Goal: Task Accomplishment & Management: Use online tool/utility

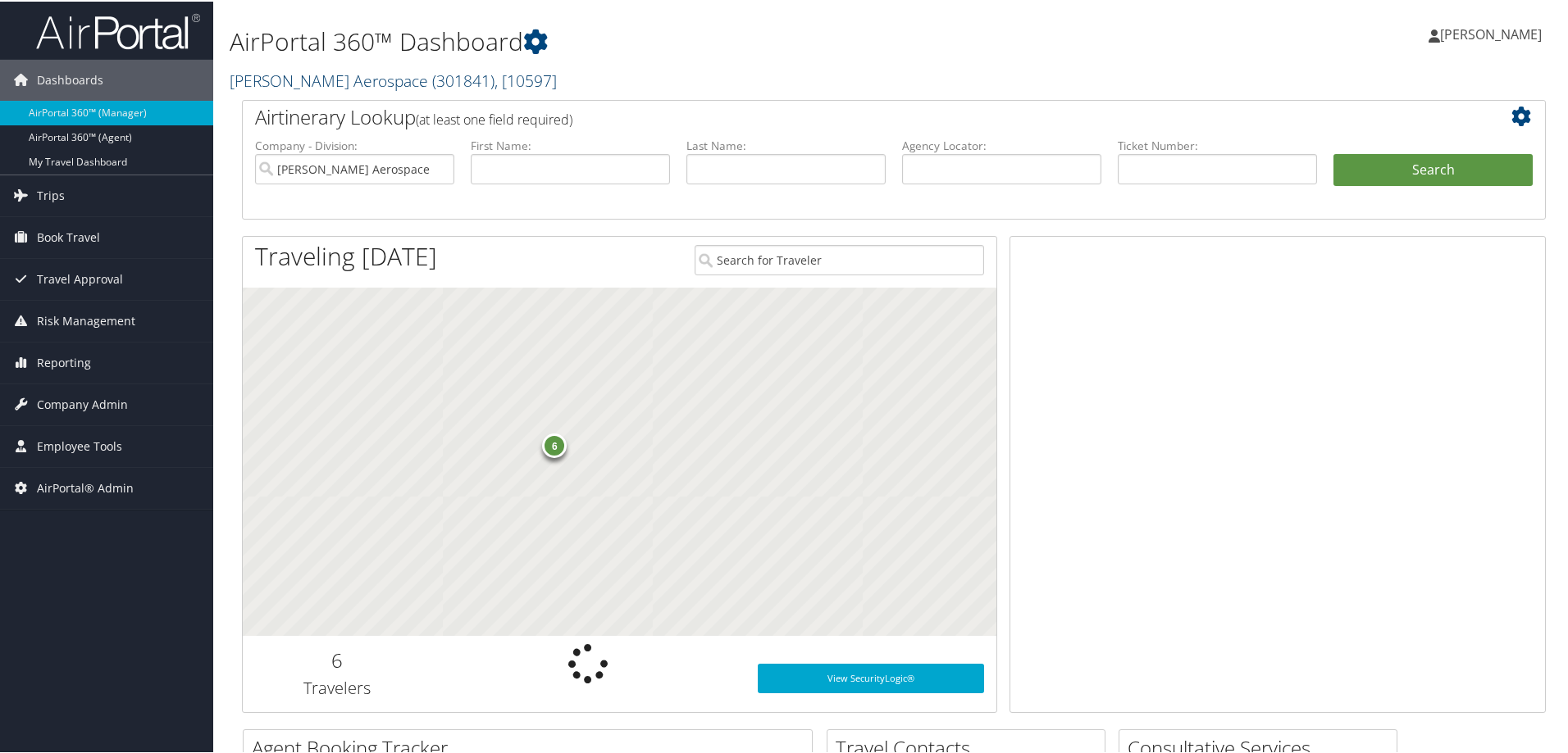
click at [333, 73] on link "Stark Aerospace ( 301841 ) , [ 10597 ]" at bounding box center [393, 79] width 328 height 22
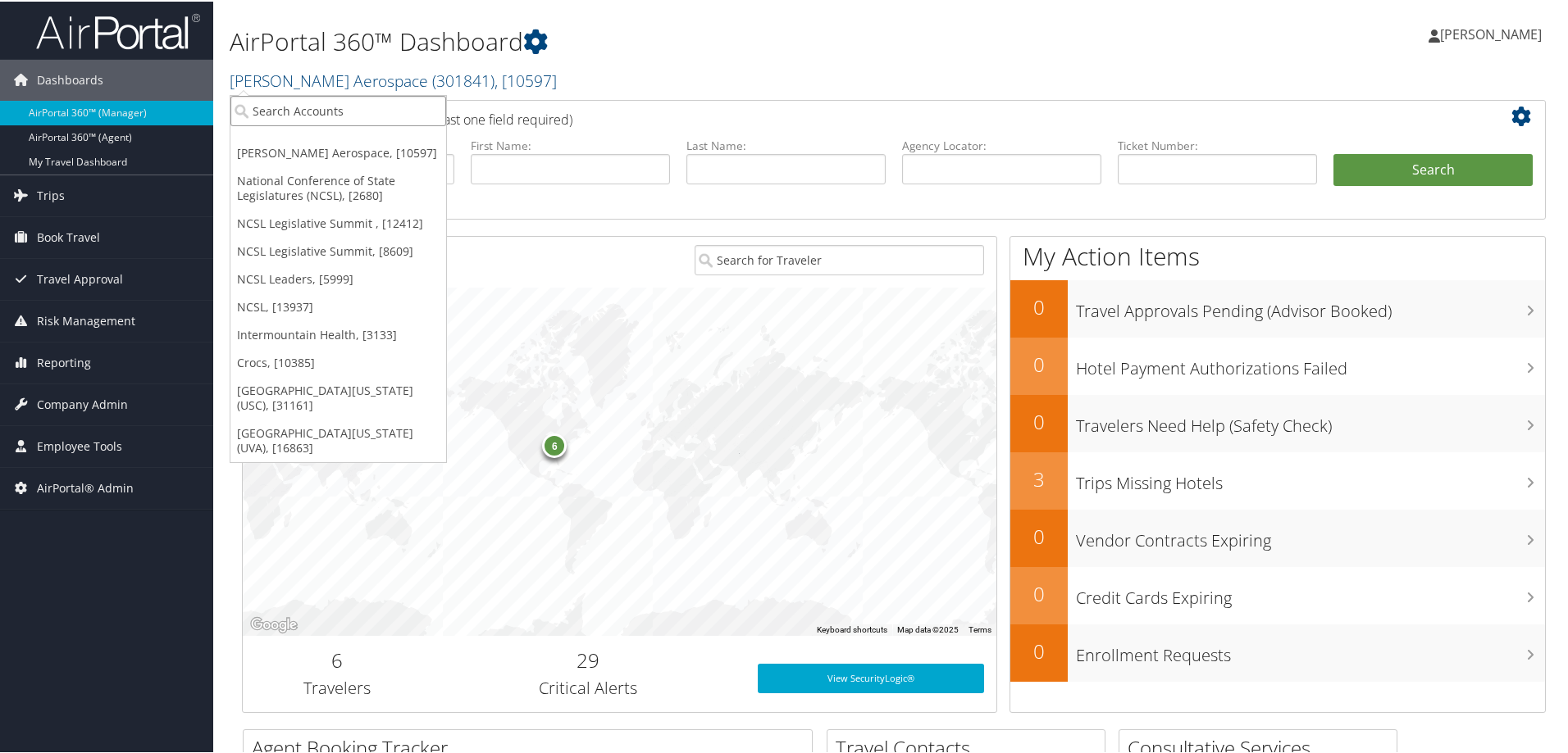
click at [296, 112] on input "search" at bounding box center [338, 109] width 215 height 30
type input "delga"
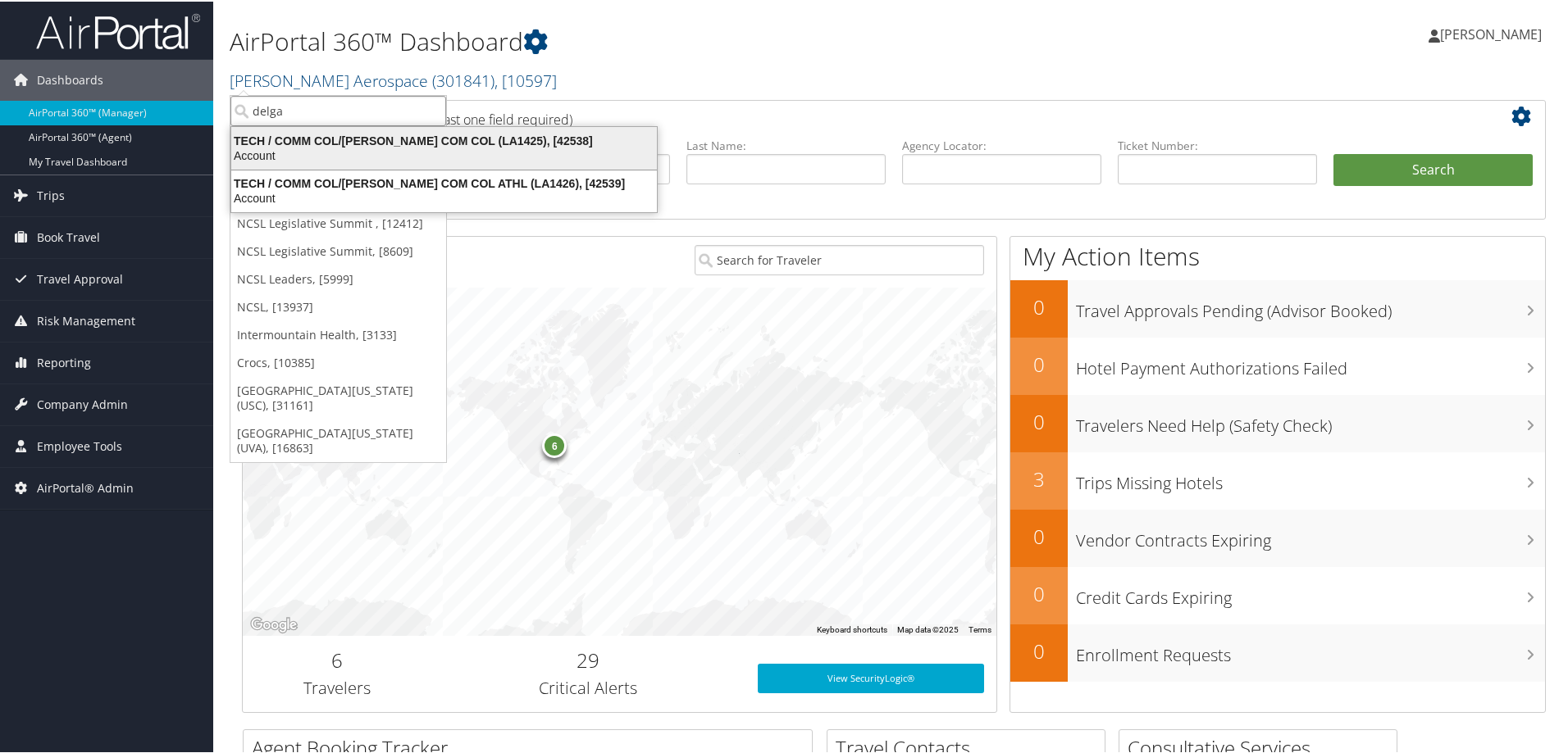
click at [308, 147] on div "Account" at bounding box center [444, 155] width 446 height 15
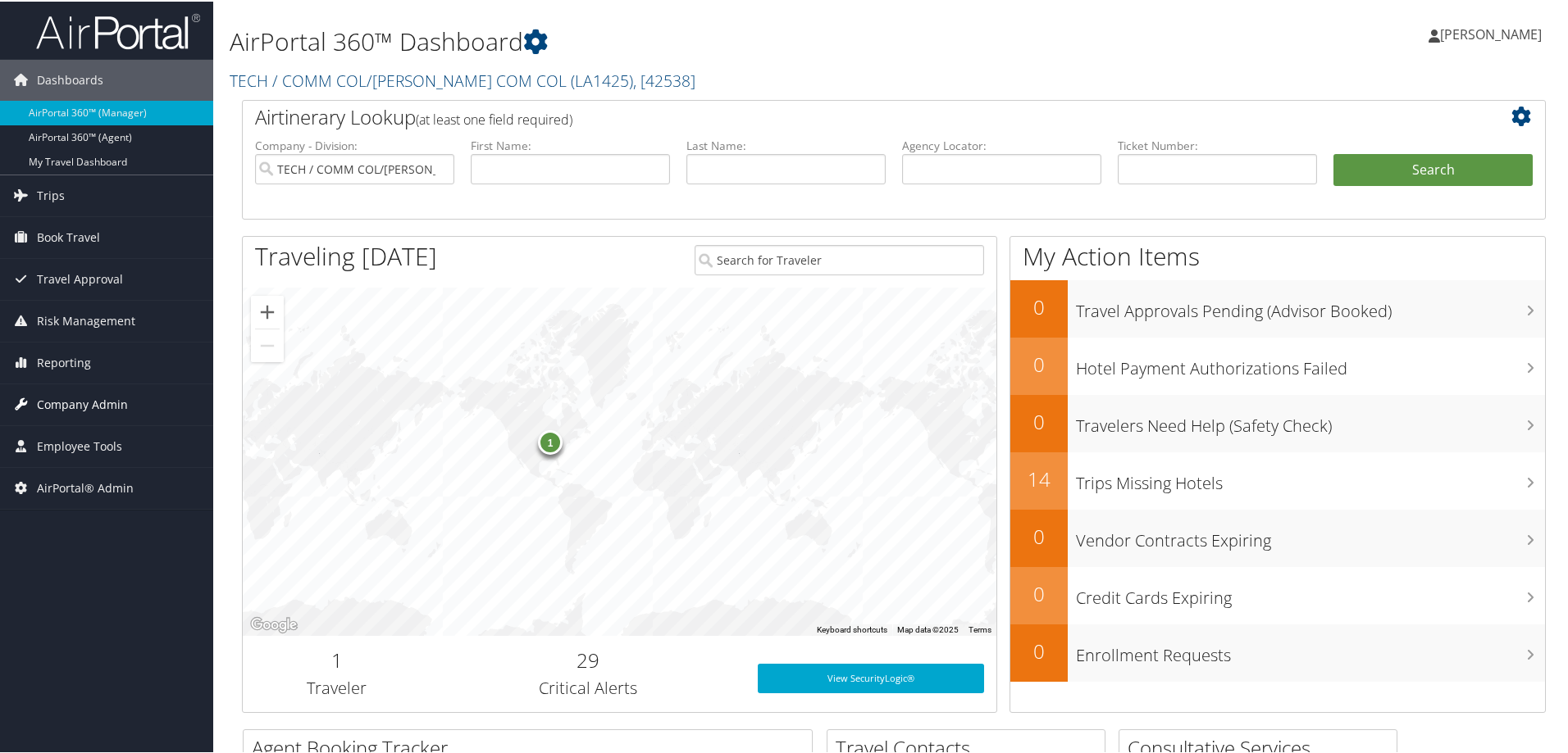
click at [91, 394] on span "Company Admin" at bounding box center [81, 403] width 91 height 41
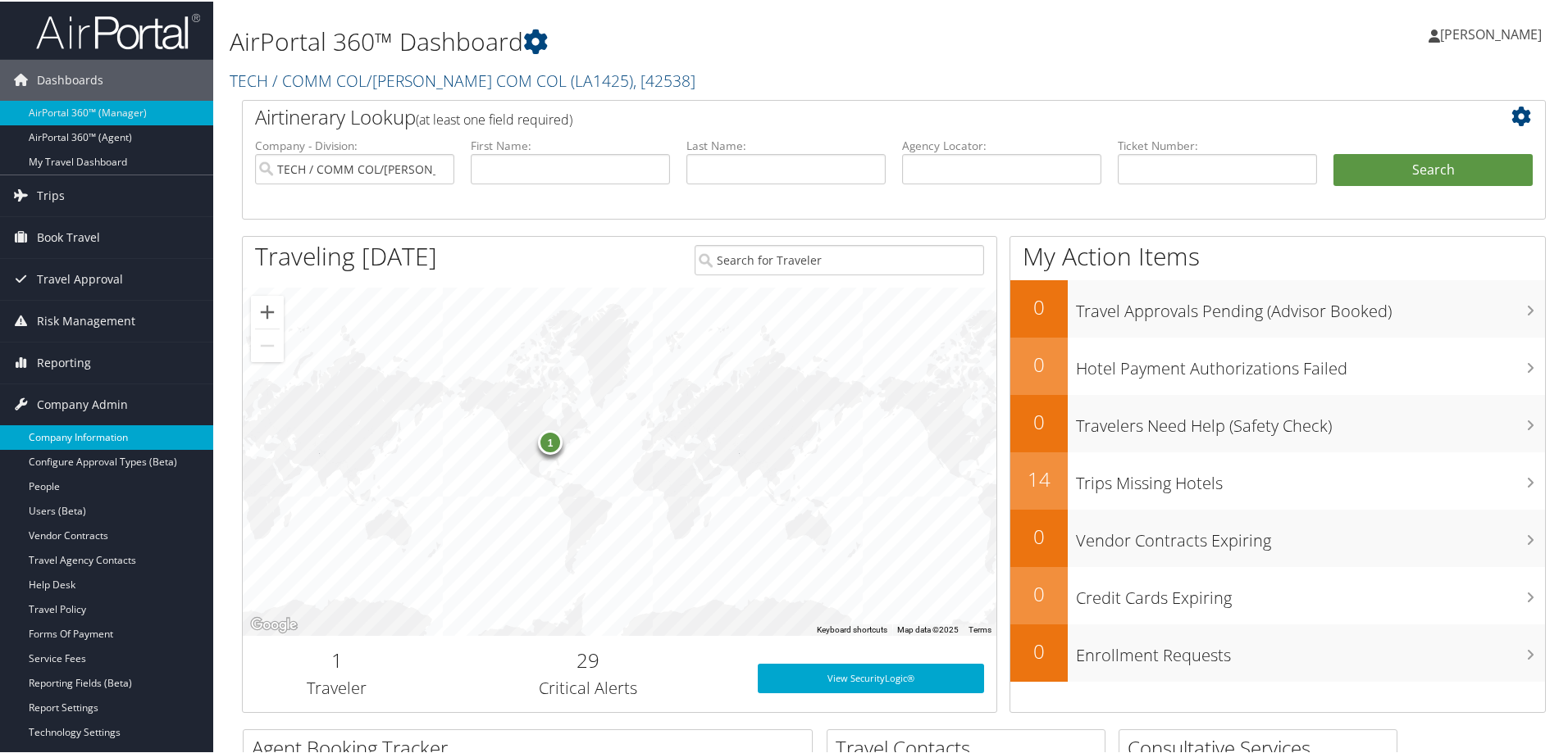
click at [92, 439] on link "Company Information" at bounding box center [106, 436] width 213 height 25
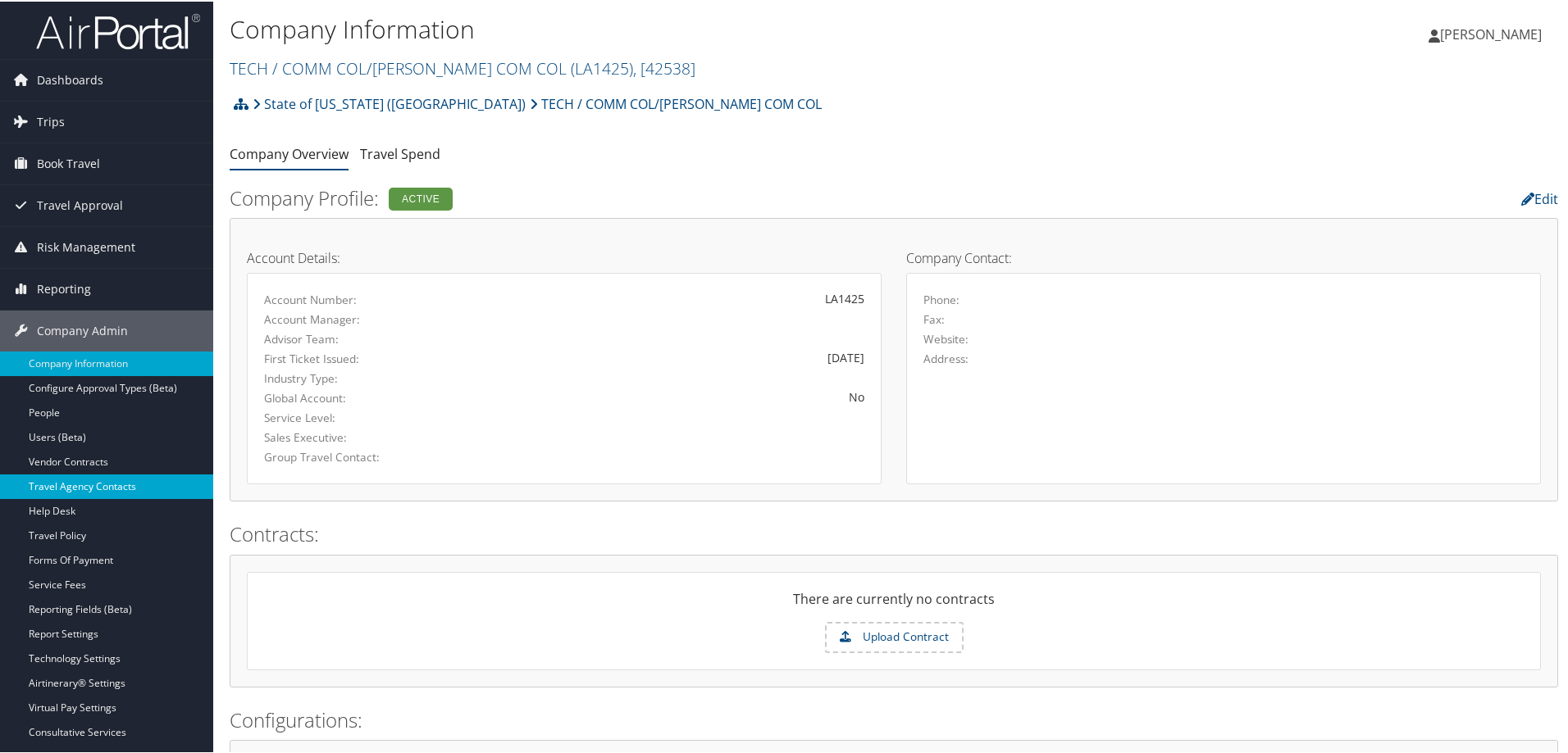
click at [126, 493] on link "Travel Agency Contacts" at bounding box center [106, 485] width 213 height 25
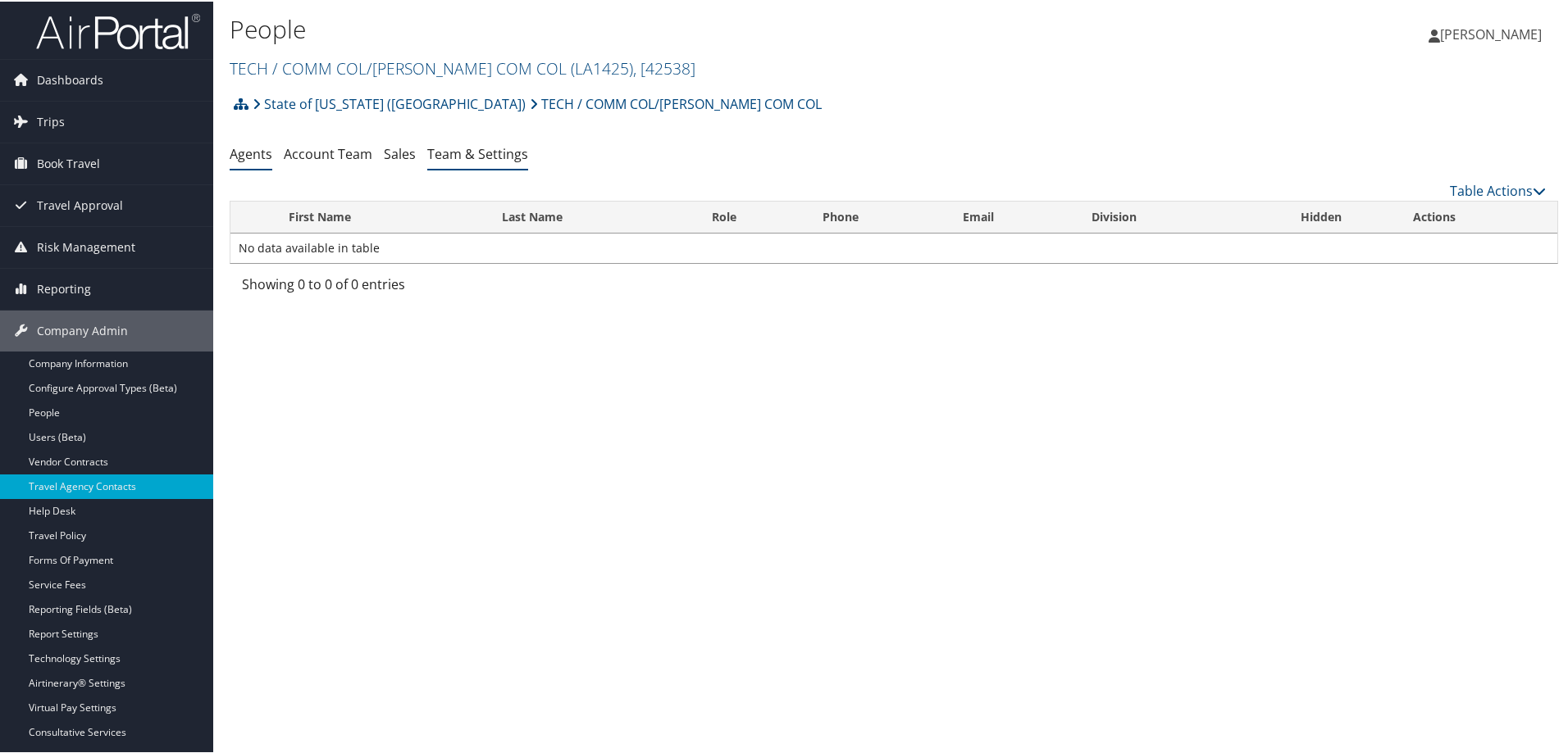
click at [476, 150] on link "Team & Settings" at bounding box center [477, 153] width 101 height 18
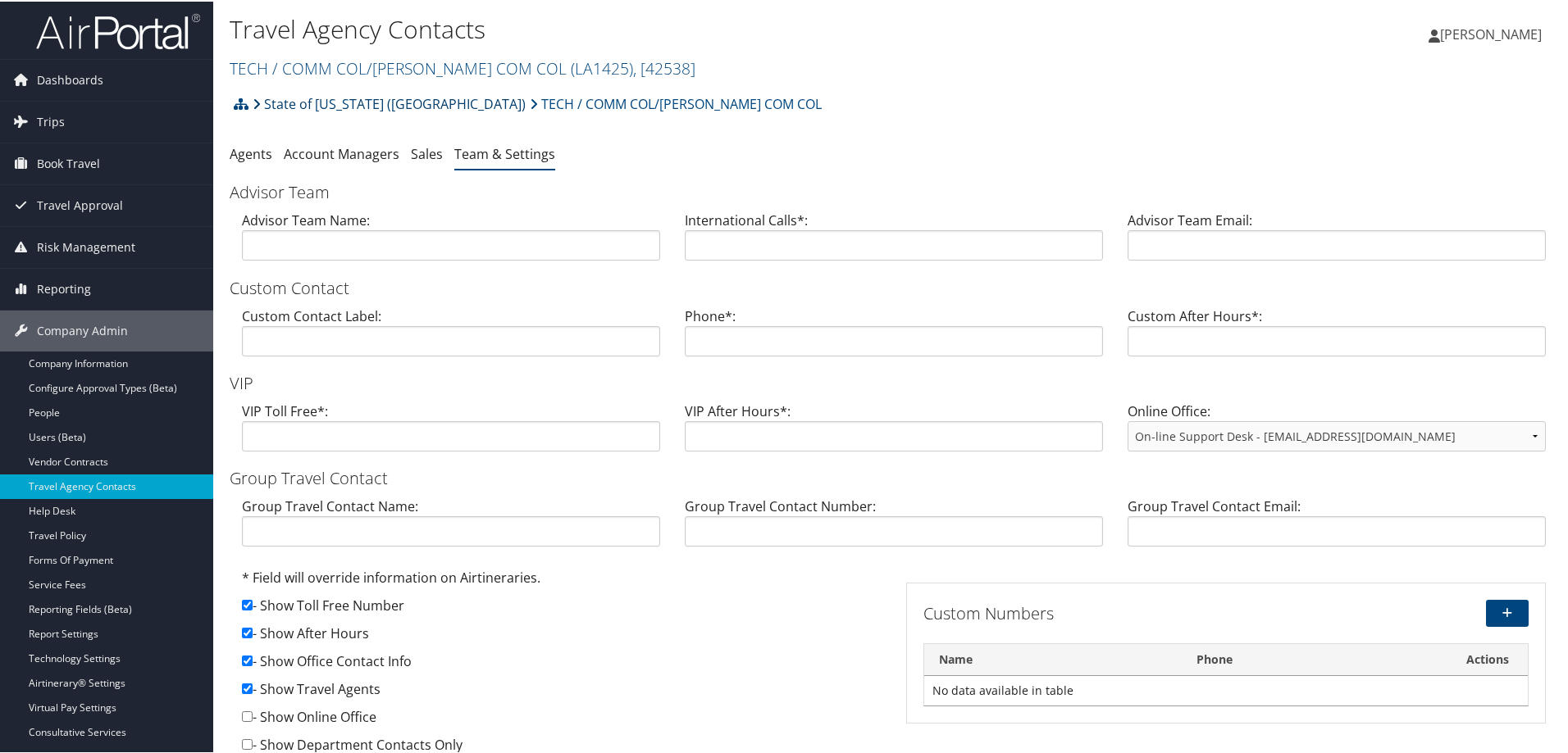
click at [292, 100] on link "State of [US_STATE] ([GEOGRAPHIC_DATA])" at bounding box center [389, 102] width 273 height 32
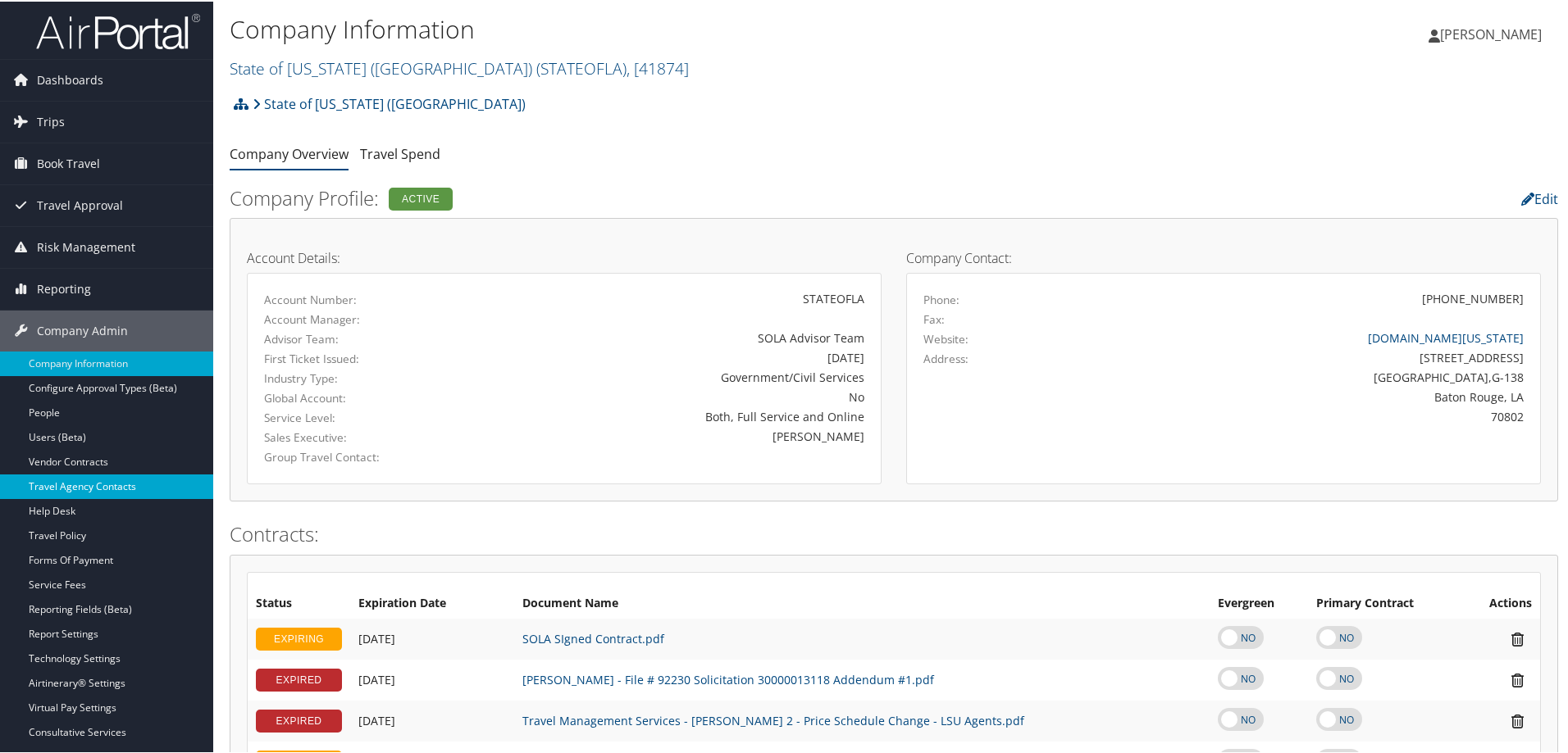
click at [141, 480] on link "Travel Agency Contacts" at bounding box center [106, 485] width 213 height 25
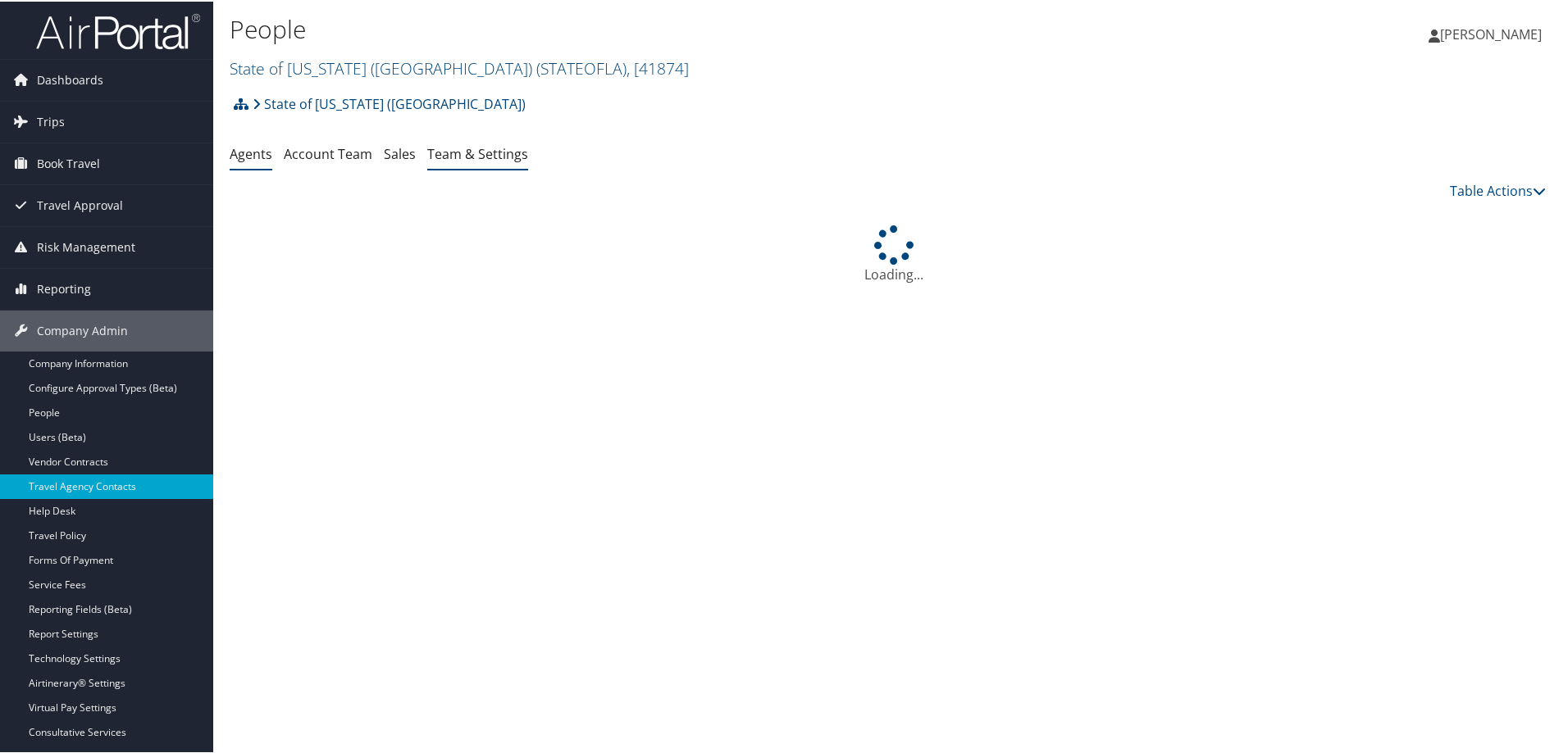
click at [497, 151] on link "Team & Settings" at bounding box center [477, 153] width 101 height 18
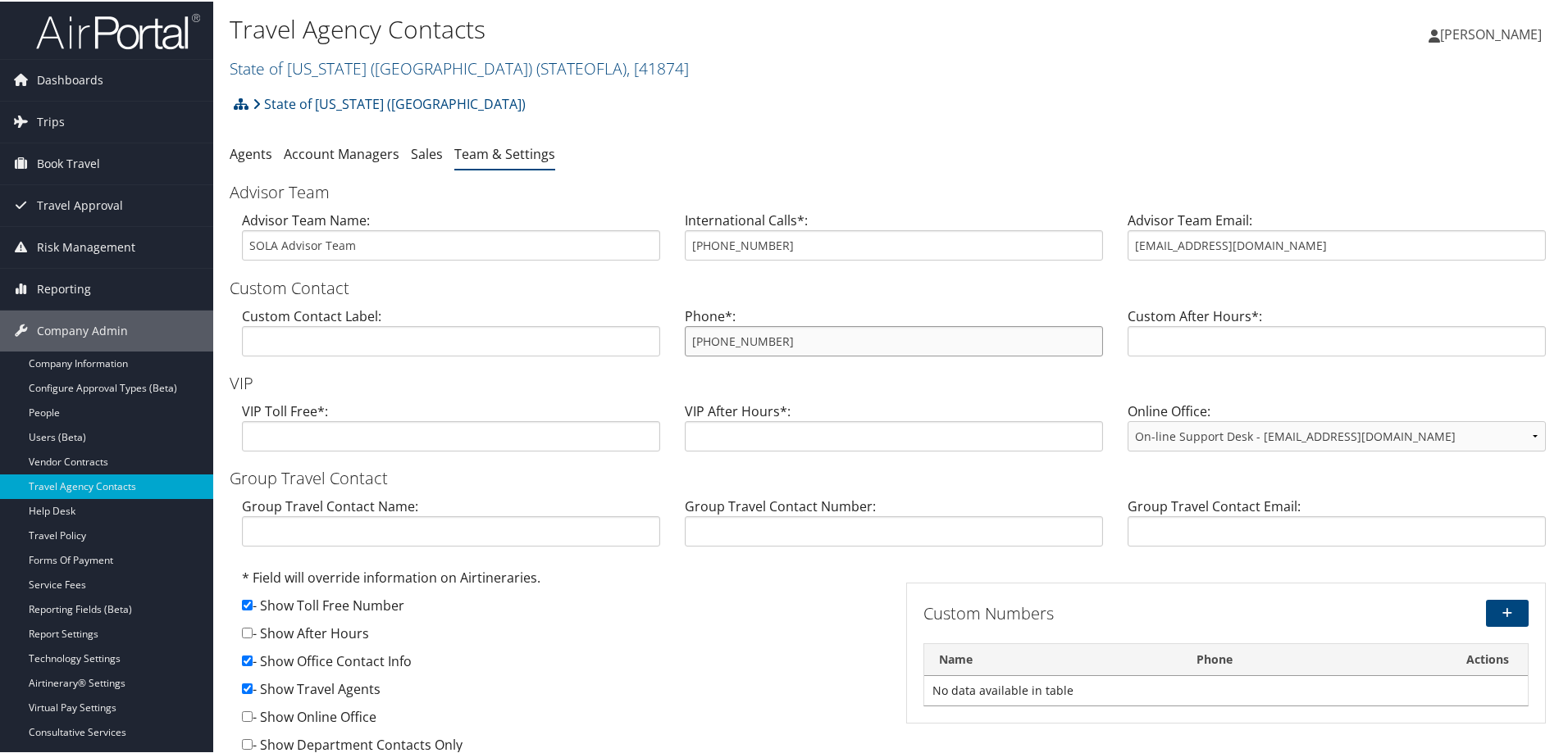
drag, startPoint x: 799, startPoint y: 333, endPoint x: 653, endPoint y: 327, distance: 146.1
click at [653, 327] on div "Custom Contact Label: Phone*: 800-961-0720 Custom After Hours*:" at bounding box center [894, 337] width 1329 height 63
drag, startPoint x: 794, startPoint y: 323, endPoint x: 753, endPoint y: 332, distance: 42.0
click at [753, 332] on input "800-961-0720" at bounding box center [894, 340] width 418 height 30
drag, startPoint x: 776, startPoint y: 340, endPoint x: 615, endPoint y: 325, distance: 161.7
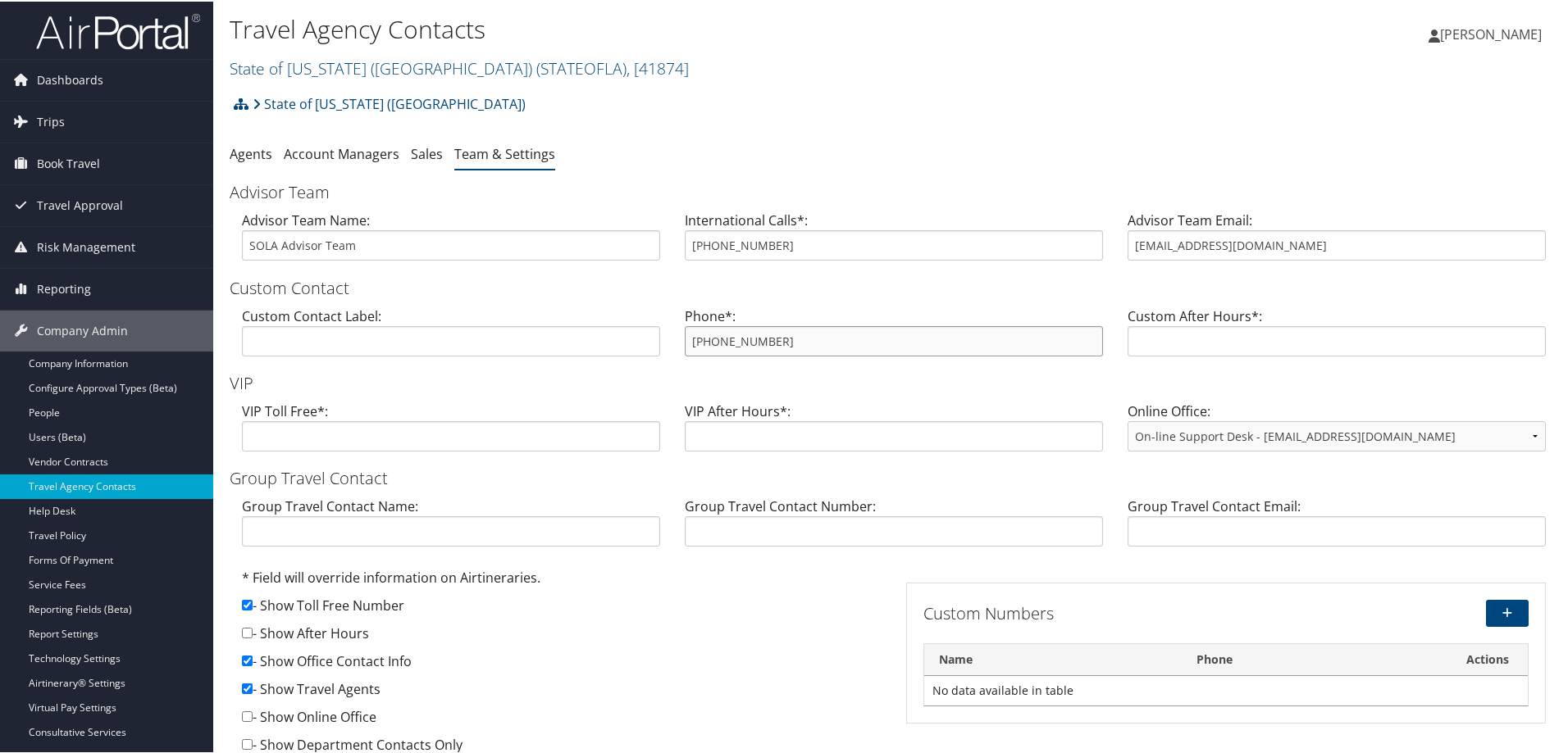
click at [615, 325] on div "Custom Contact Label: Phone*: 800-961-0720 Custom After Hours*:" at bounding box center [894, 337] width 1329 height 63
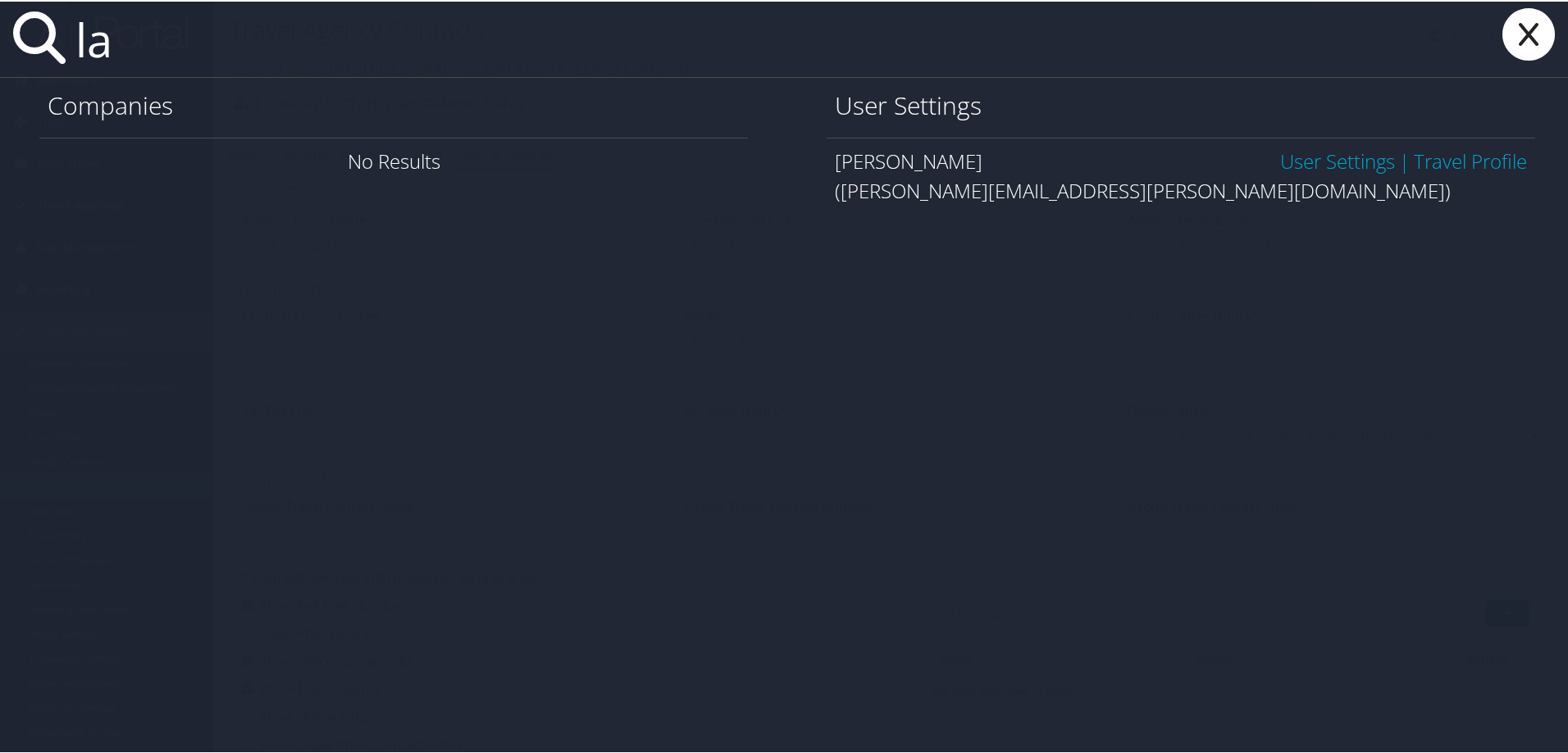
type input "l"
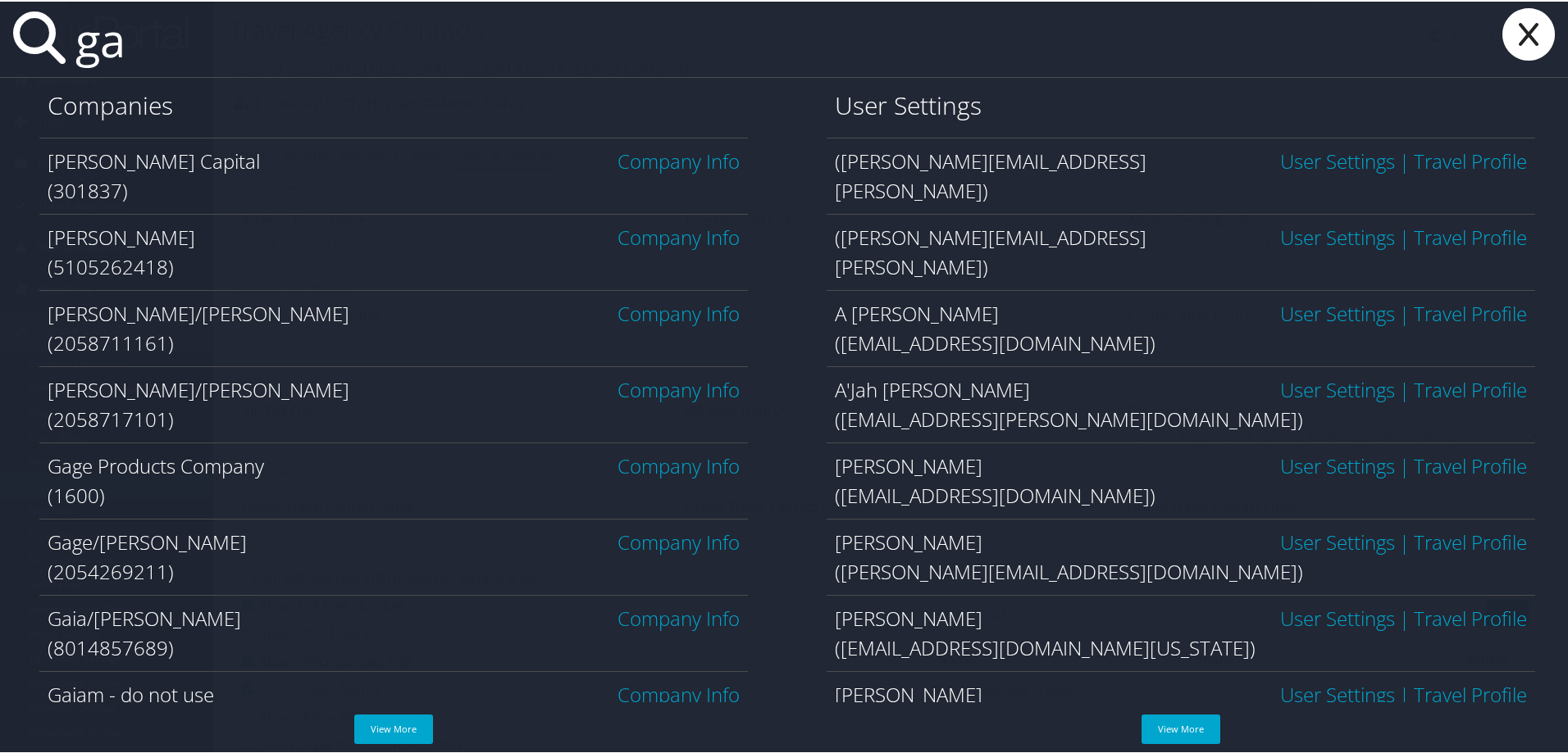
type input "g"
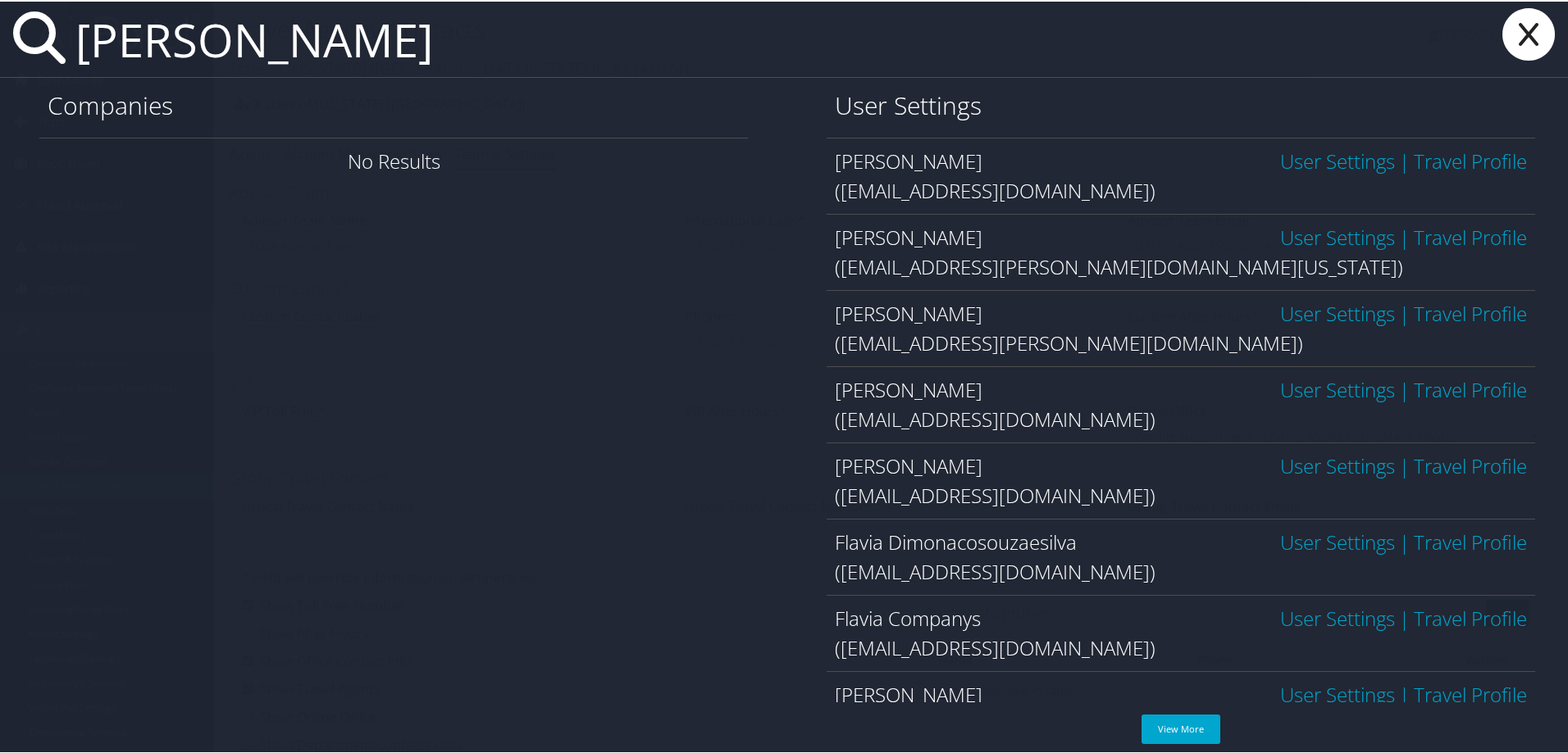
type input "flavia amaral"
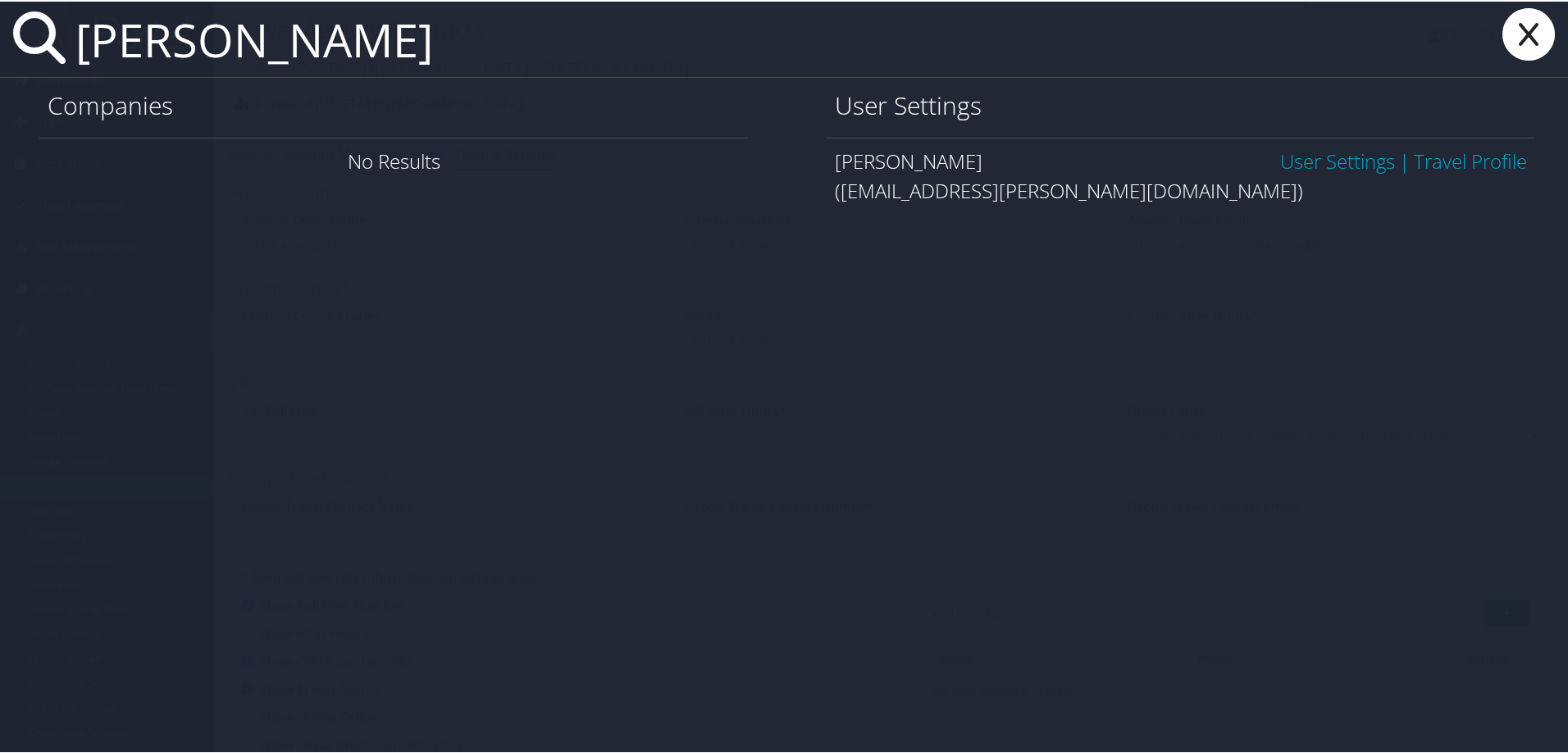
click at [1310, 157] on link "User Settings" at bounding box center [1338, 160] width 115 height 27
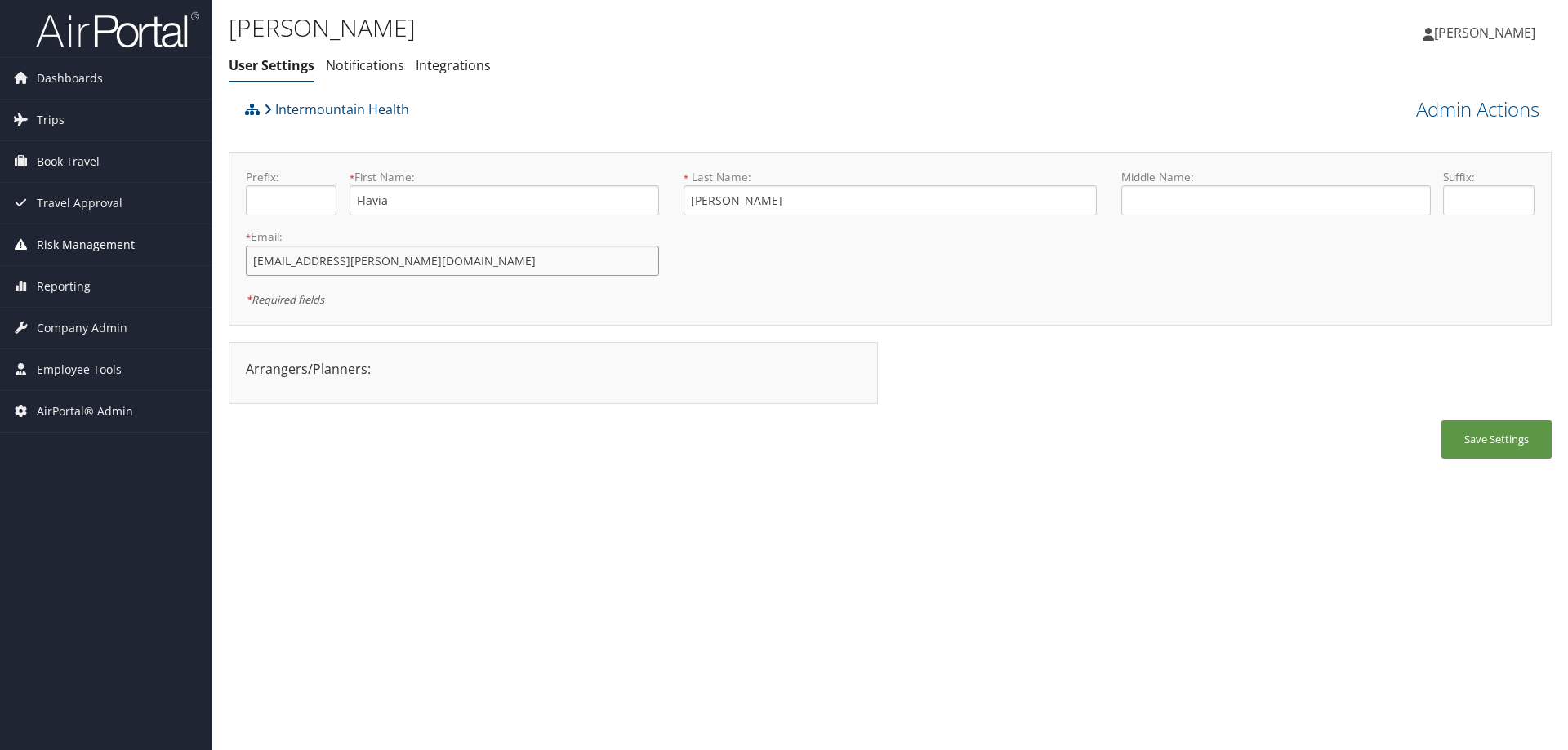
drag, startPoint x: 406, startPoint y: 268, endPoint x: 166, endPoint y: 262, distance: 240.1
click at [166, 262] on div "Dashboards AirPortal 360™ (Manager) AirPortal 360™ (Agent) My Travel Dashboard …" at bounding box center [784, 375] width 1568 height 750
click at [1451, 110] on link "Admin Actions" at bounding box center [1477, 109] width 123 height 28
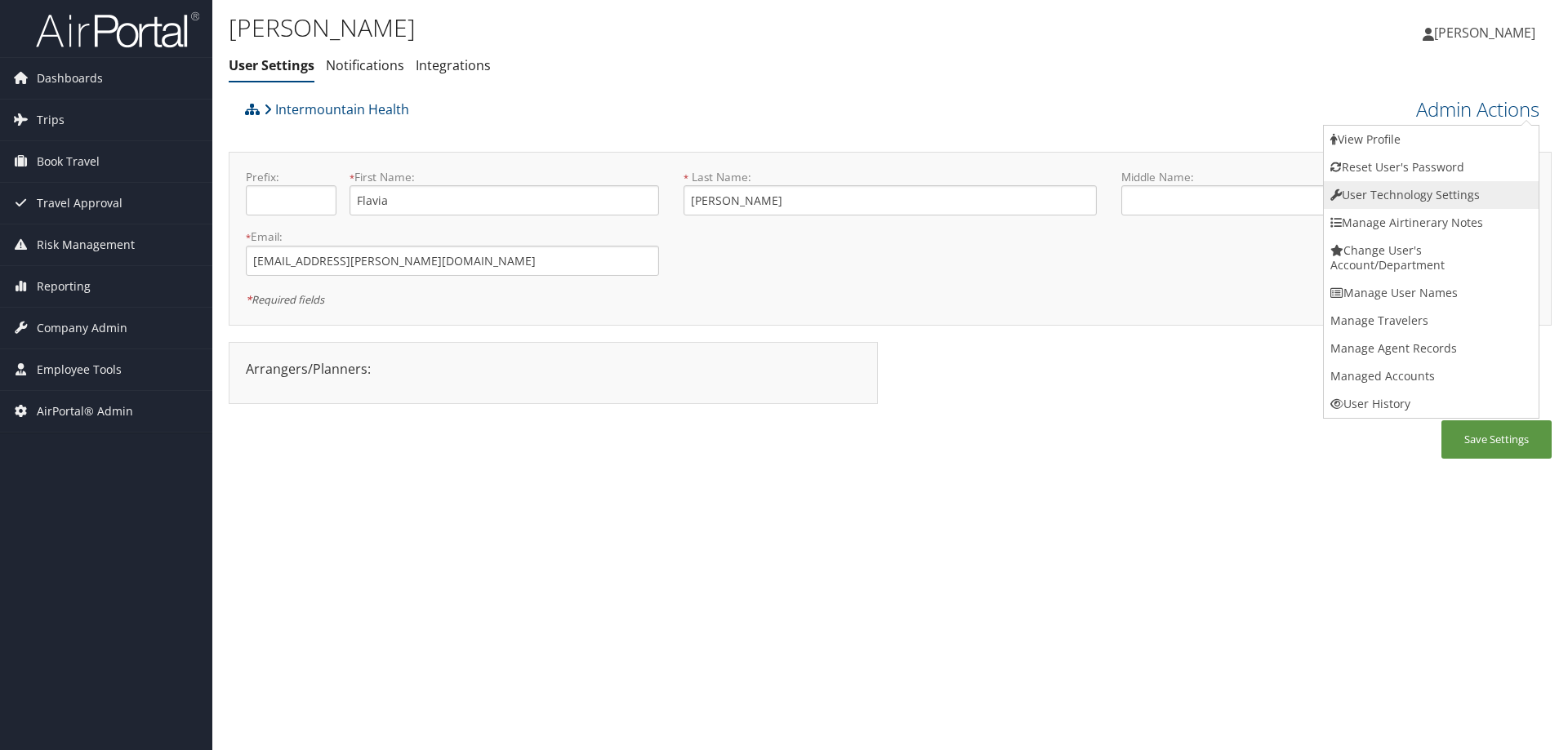
click at [1393, 187] on link "User Technology Settings" at bounding box center [1431, 195] width 214 height 28
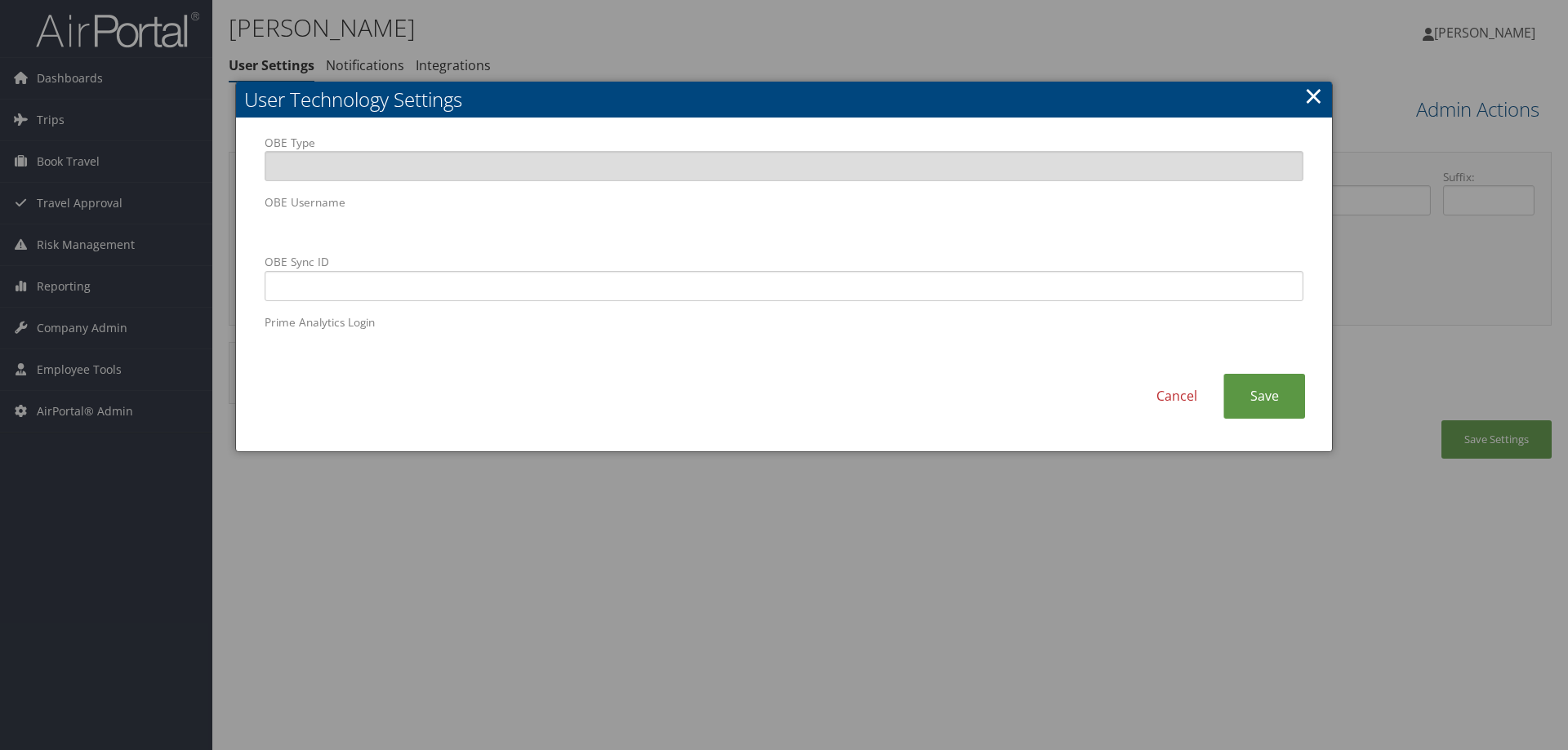
click at [156, 177] on body "Menu Dashboards ► AirPortal 360™ (Manager) AirPortal 360™ (Agent) My Travel Das…" at bounding box center [784, 375] width 1568 height 750
drag, startPoint x: 543, startPoint y: 322, endPoint x: 414, endPoint y: 303, distance: 130.4
click at [543, 321] on label "Prime Analytics Login" at bounding box center [784, 338] width 1039 height 46
click at [280, 286] on input "OBE Sync ID" at bounding box center [784, 286] width 1039 height 30
paste input "flavia.amaral@imail.org"
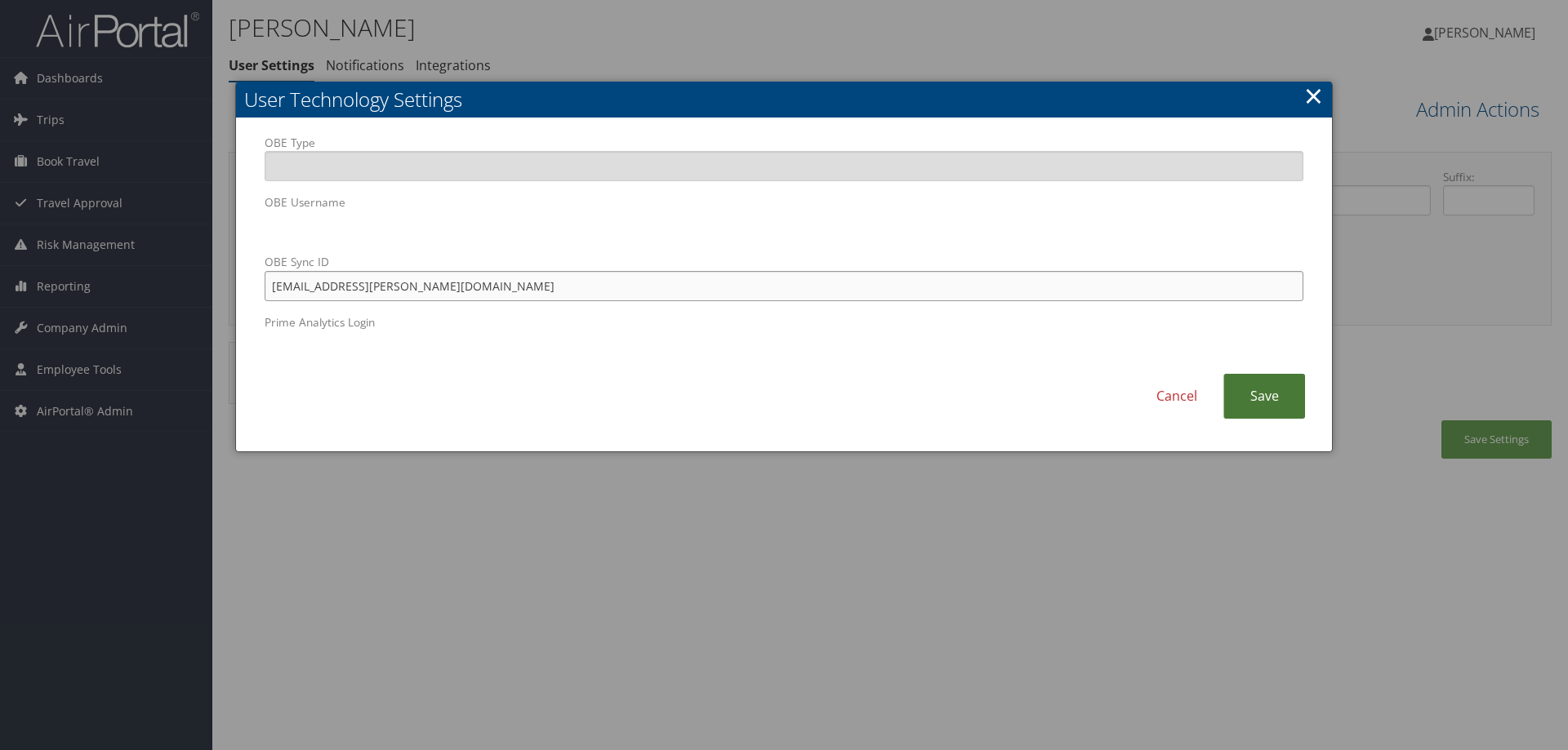
type input "flavia.amaral@imail.org"
click at [1252, 391] on link "Save" at bounding box center [1264, 397] width 82 height 45
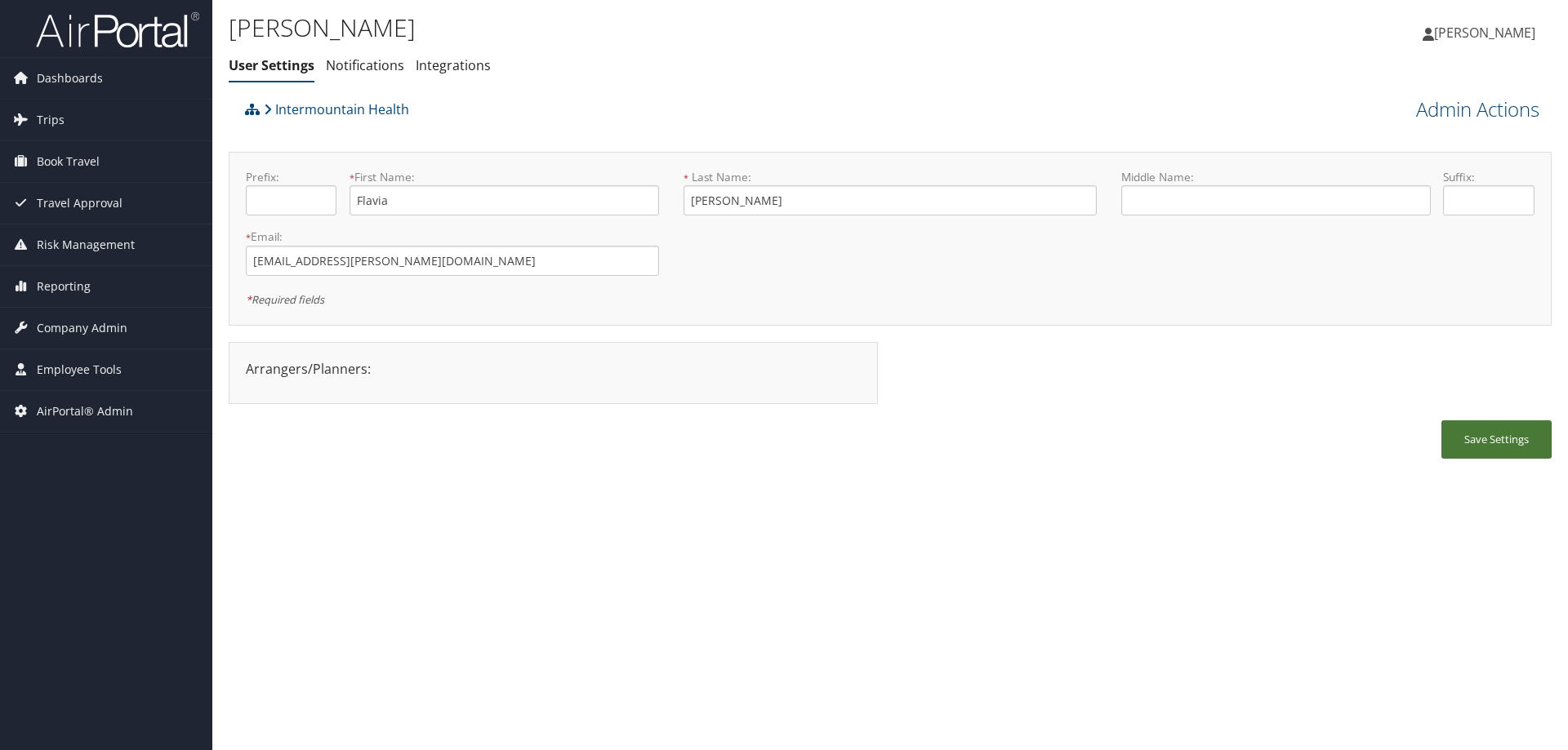
click at [1524, 437] on button "Save Settings" at bounding box center [1496, 440] width 110 height 38
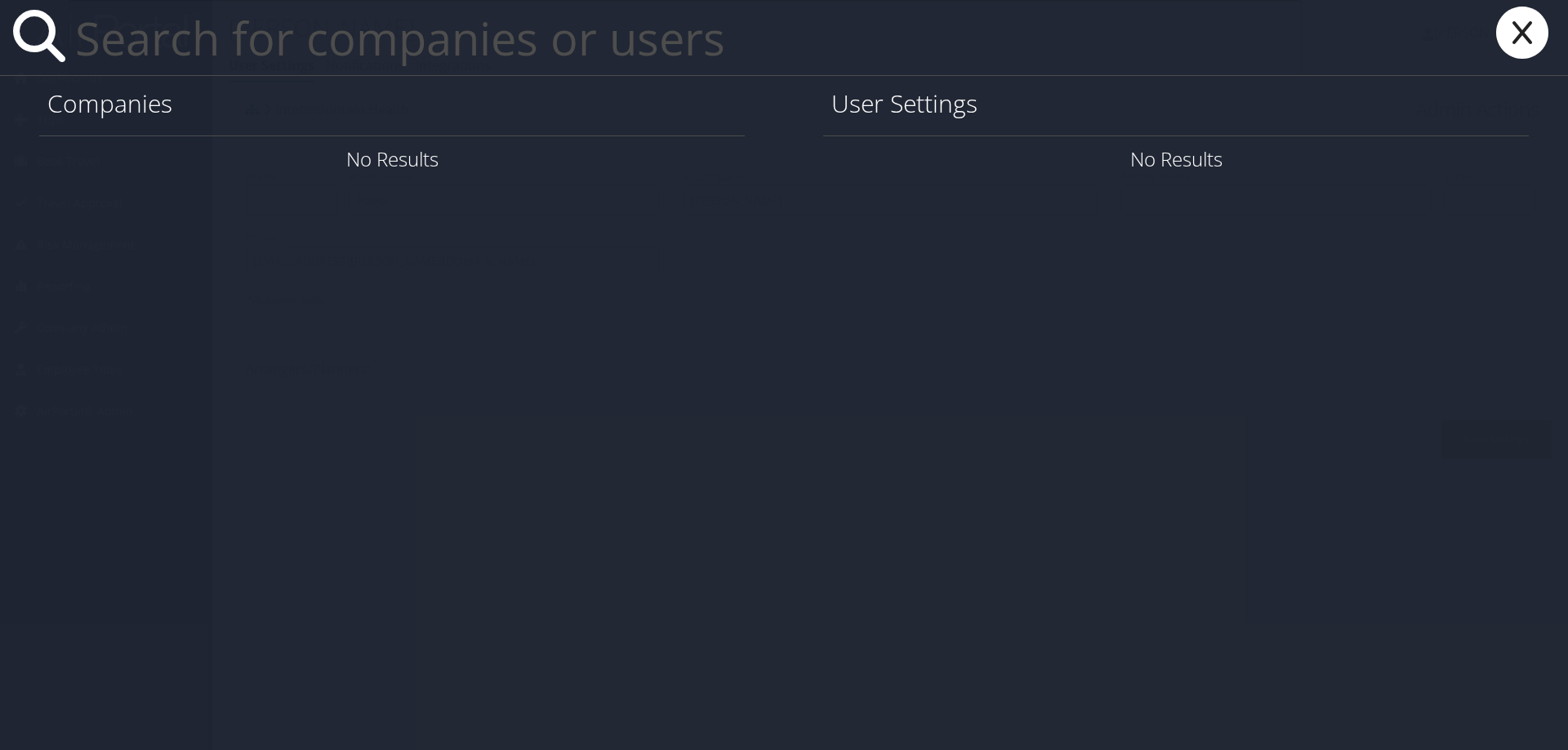
paste input "[PERSON_NAME][EMAIL_ADDRESS][PERSON_NAME][DOMAIN_NAME]"
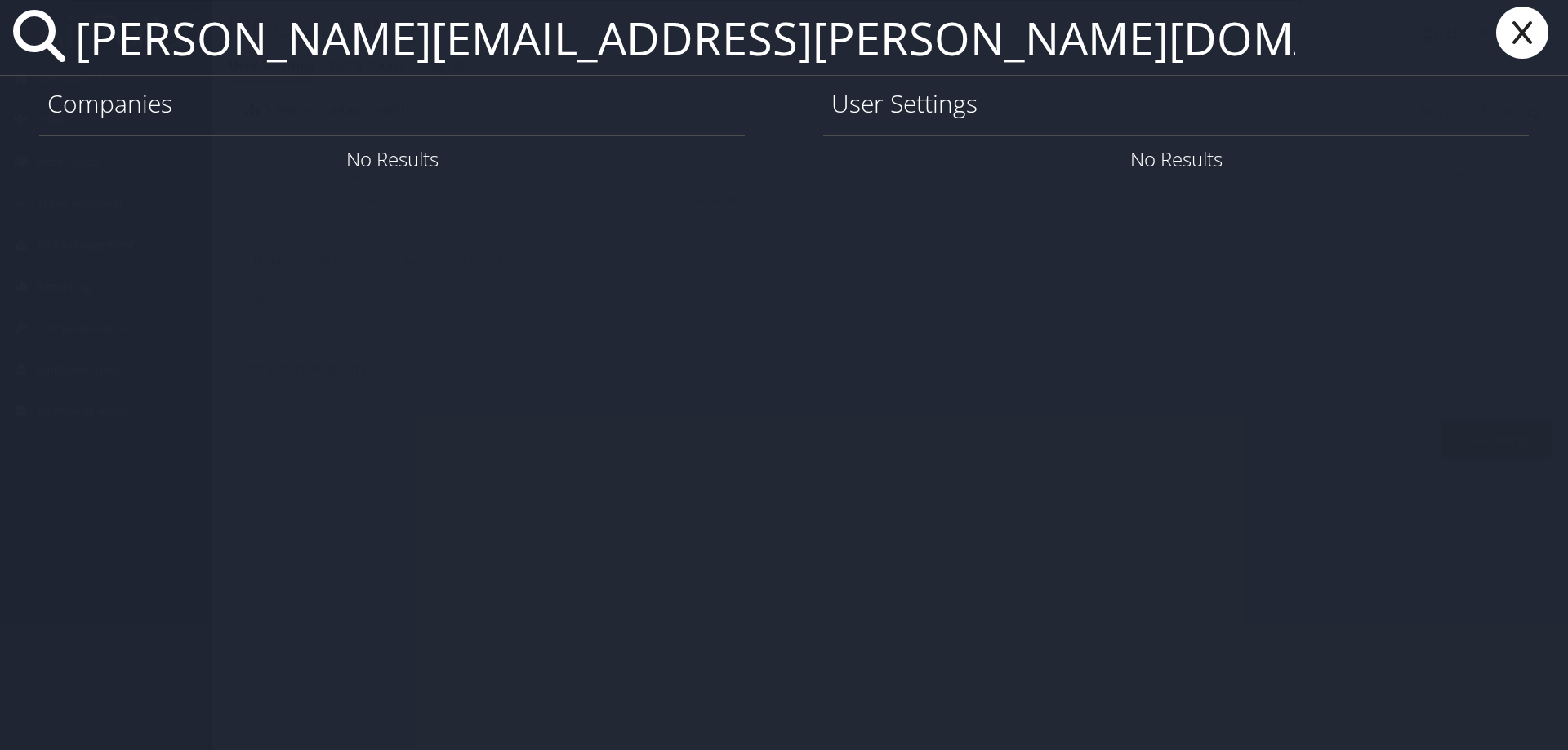
type input "[PERSON_NAME][EMAIL_ADDRESS][PERSON_NAME][DOMAIN_NAME]"
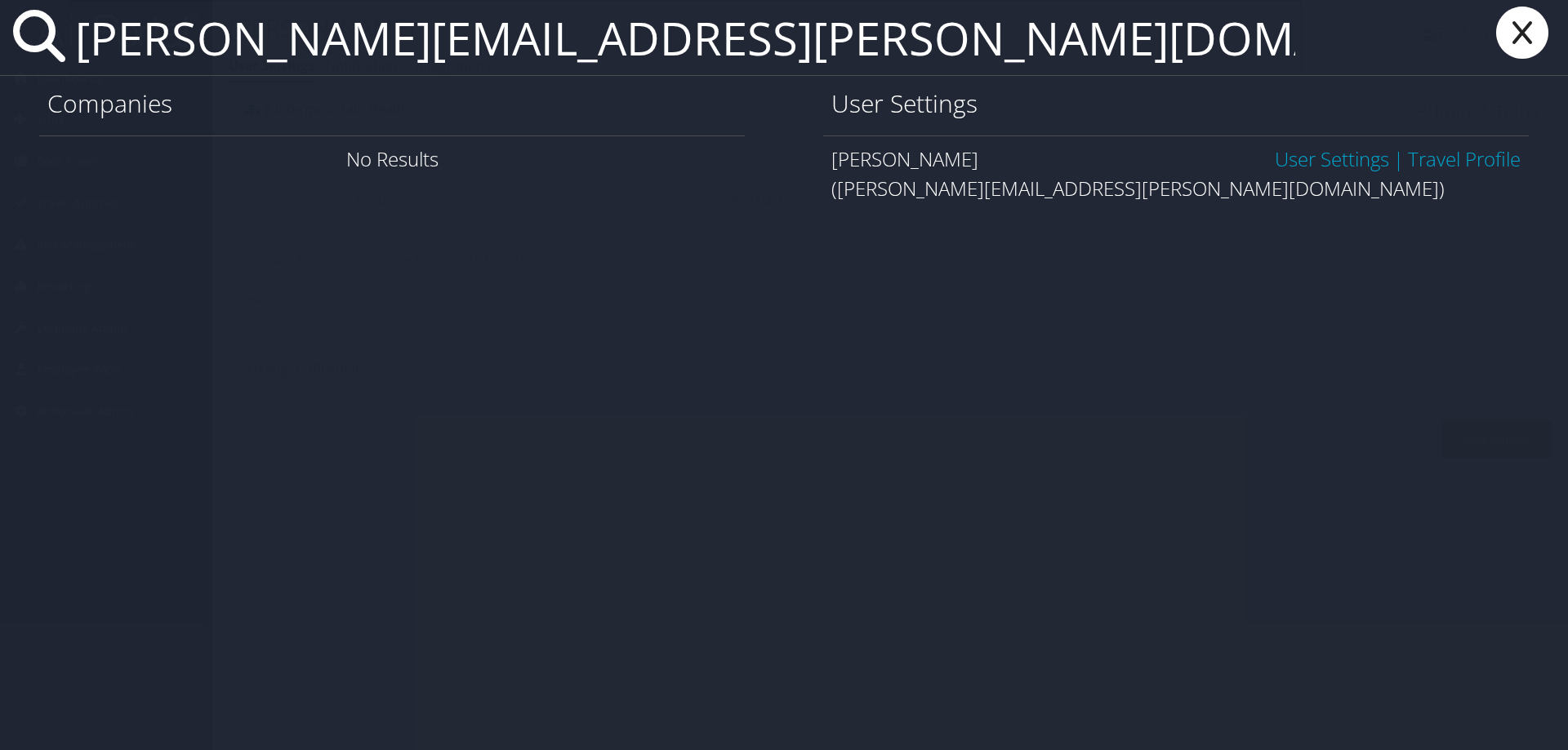
click at [1338, 162] on link "User Settings" at bounding box center [1332, 159] width 114 height 27
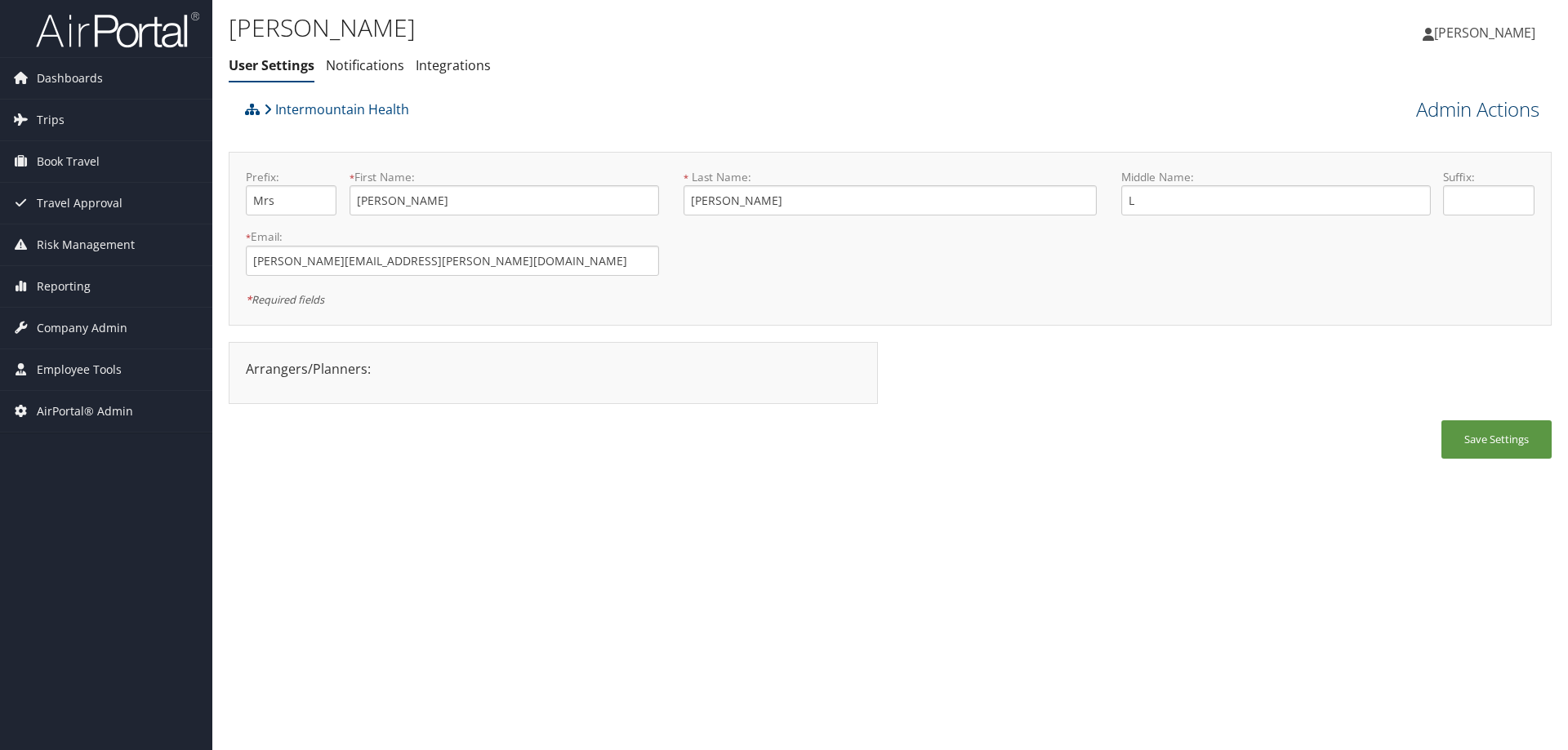
click at [1423, 106] on link "Admin Actions" at bounding box center [1477, 109] width 123 height 28
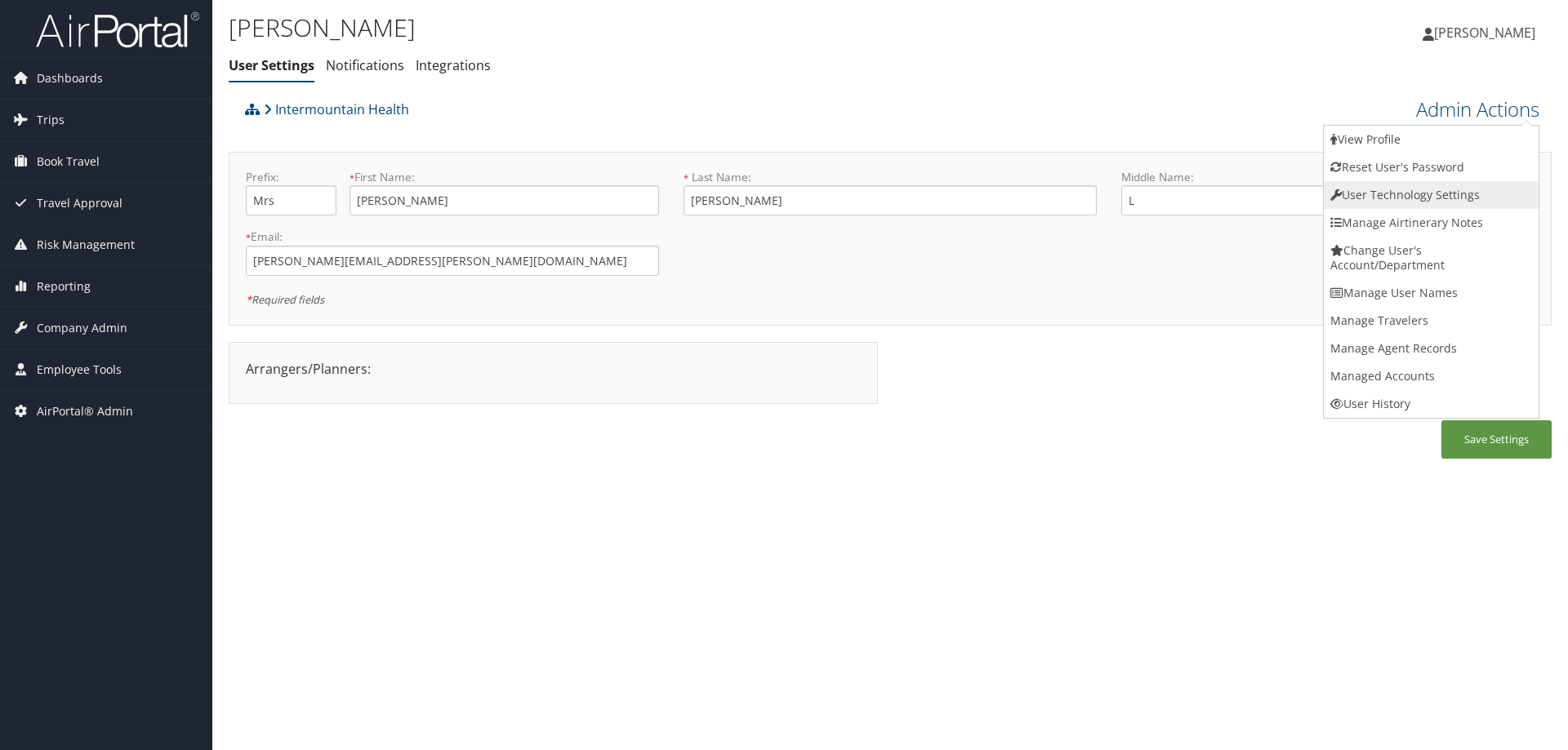
click at [1376, 195] on link "User Technology Settings" at bounding box center [1431, 195] width 214 height 28
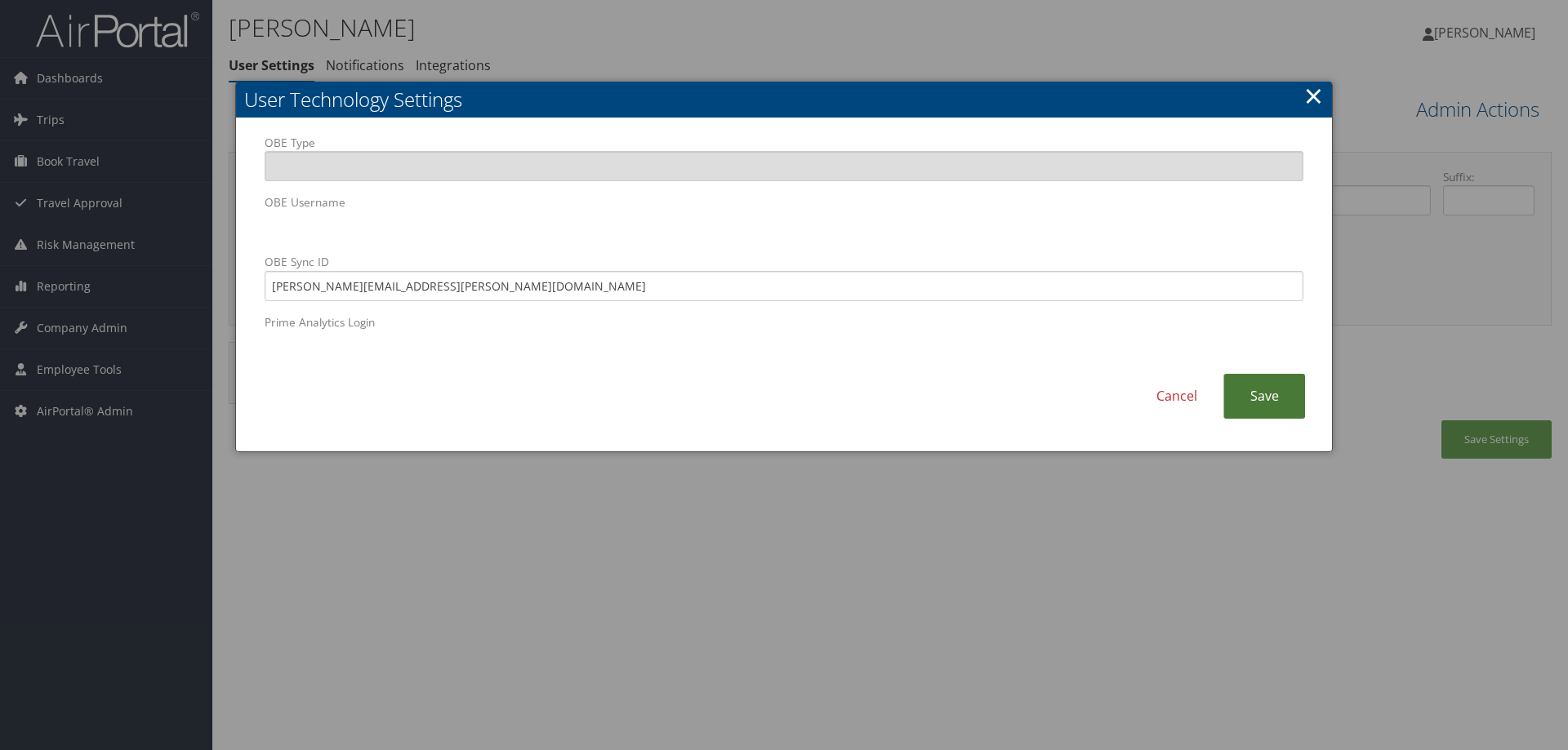
click at [1249, 401] on link "Save" at bounding box center [1264, 397] width 82 height 45
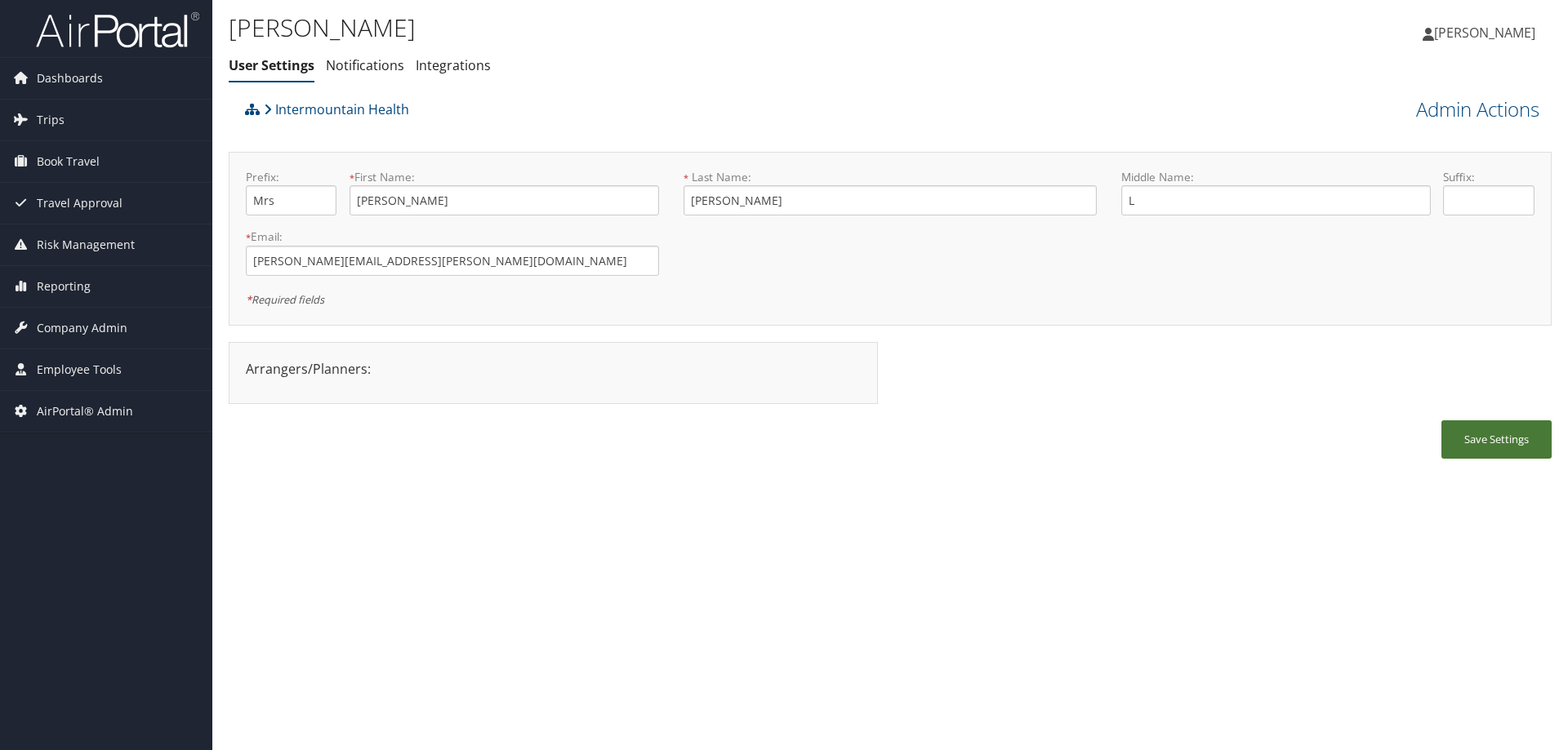
click at [1506, 435] on button "Save Settings" at bounding box center [1496, 440] width 110 height 38
click at [388, 104] on link "Intermountain Health" at bounding box center [337, 108] width 146 height 32
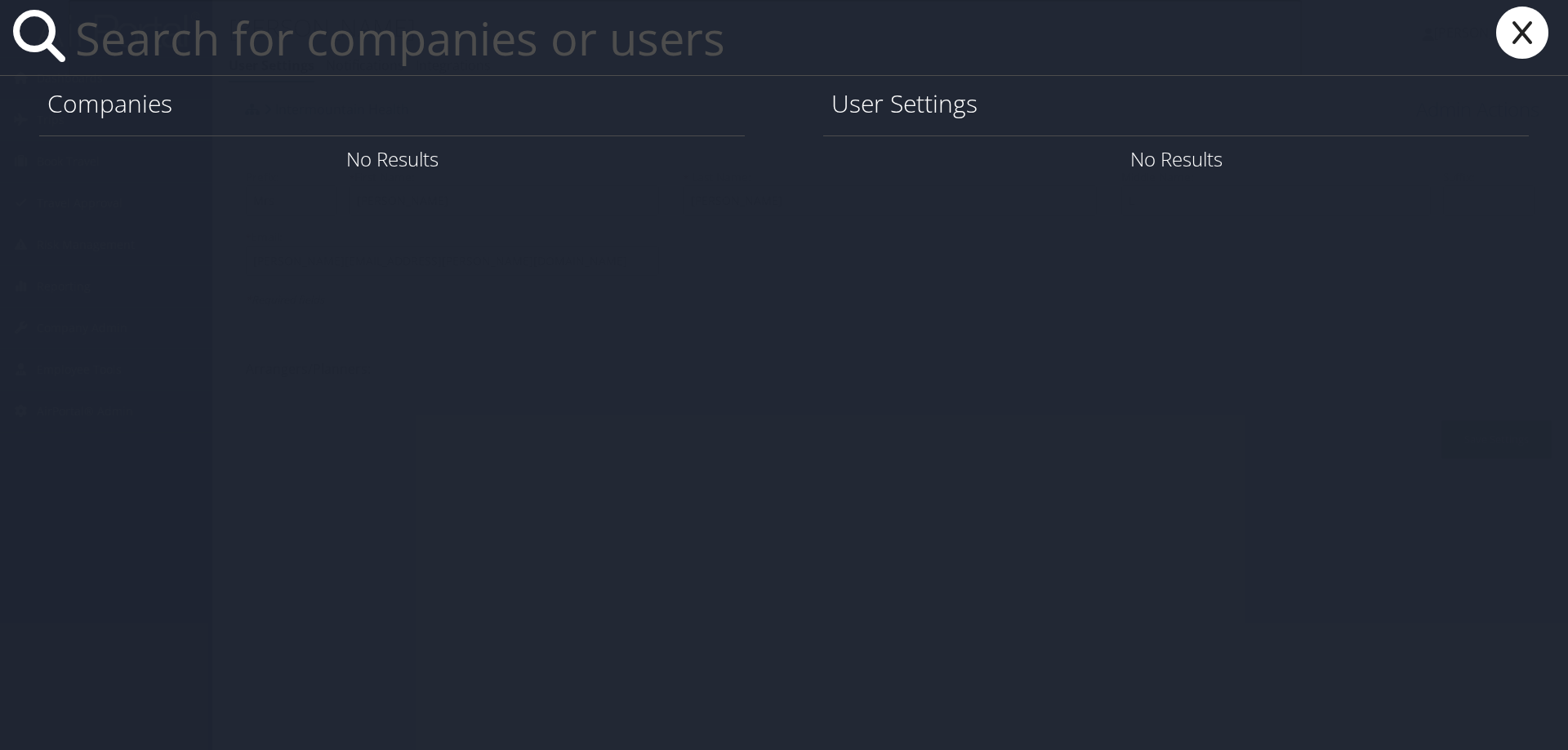
paste input "wendy.bollenberg@abctech.com"
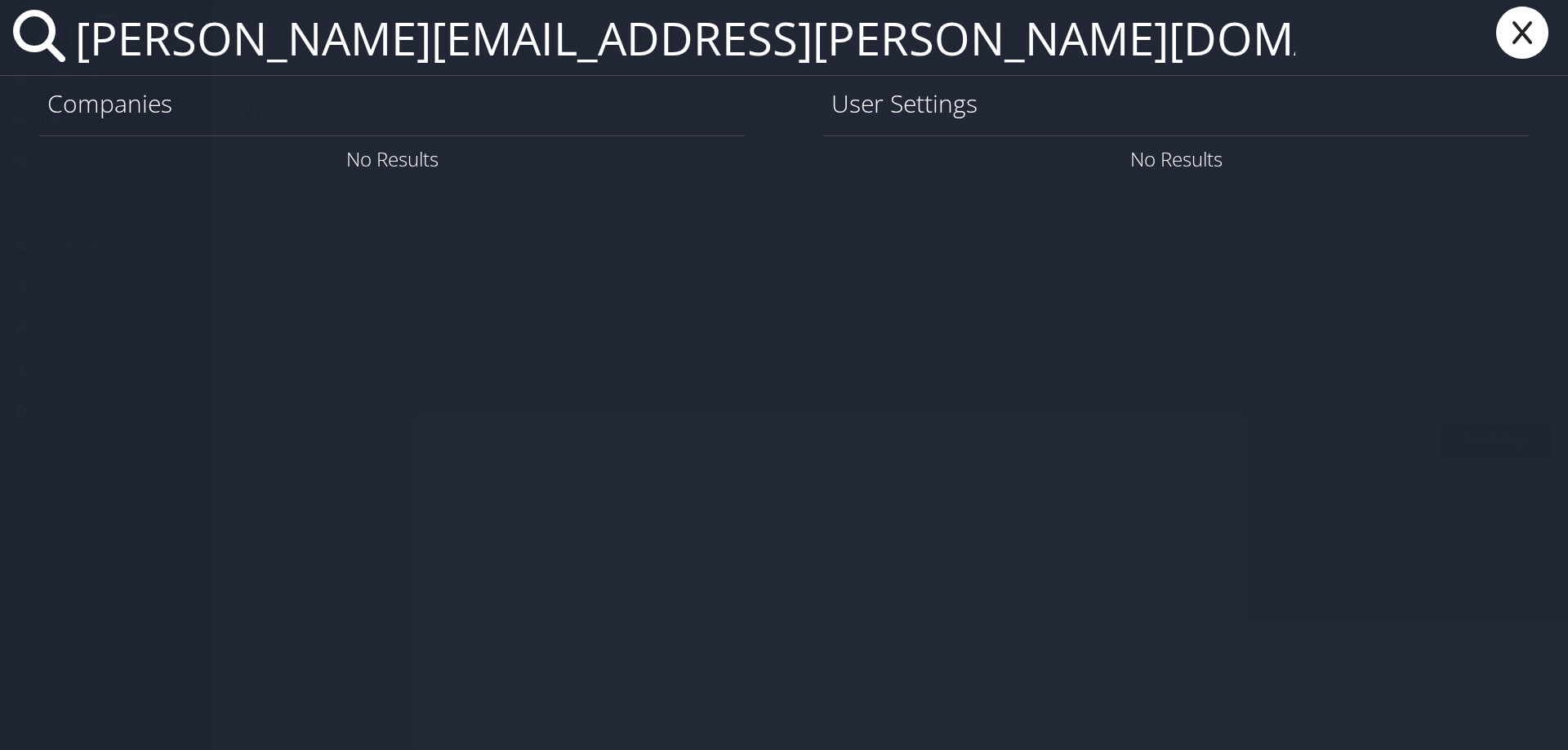
type input "wendy.bollenberg@abctech.com"
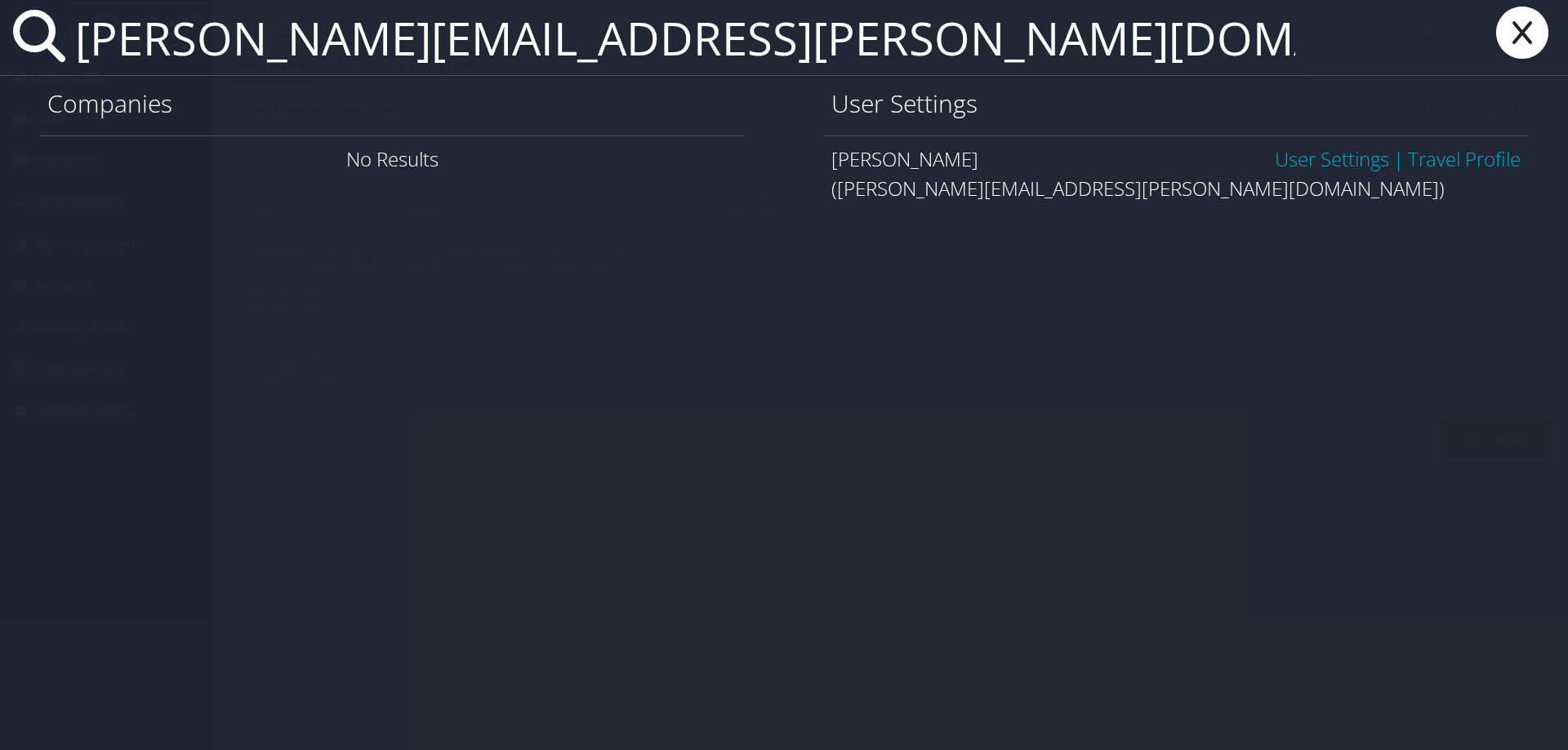
click at [1325, 156] on link "User Settings" at bounding box center [1332, 159] width 114 height 27
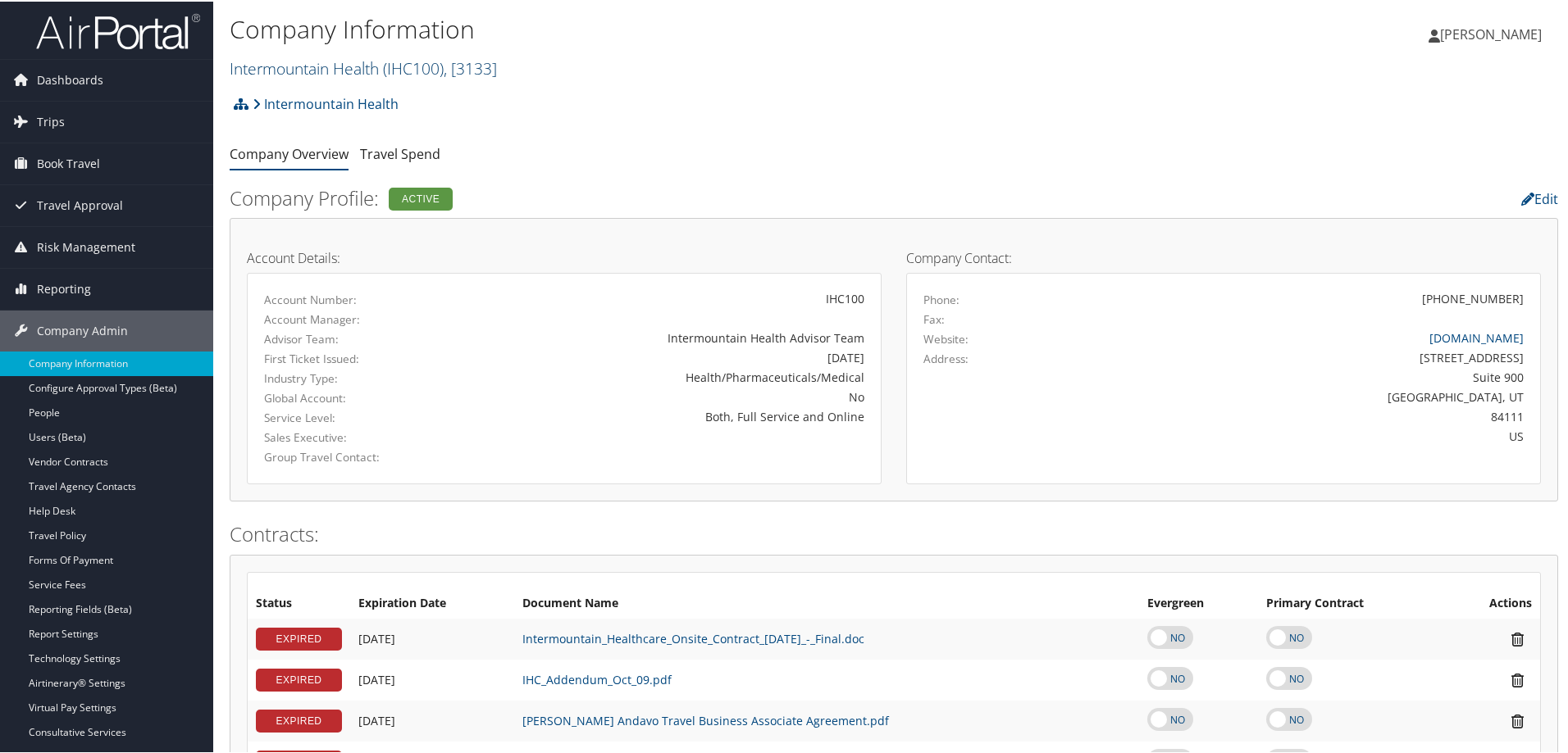
click at [325, 62] on link "Intermountain Health ( IHC100 ) , [ 3133 ]" at bounding box center [363, 66] width 268 height 22
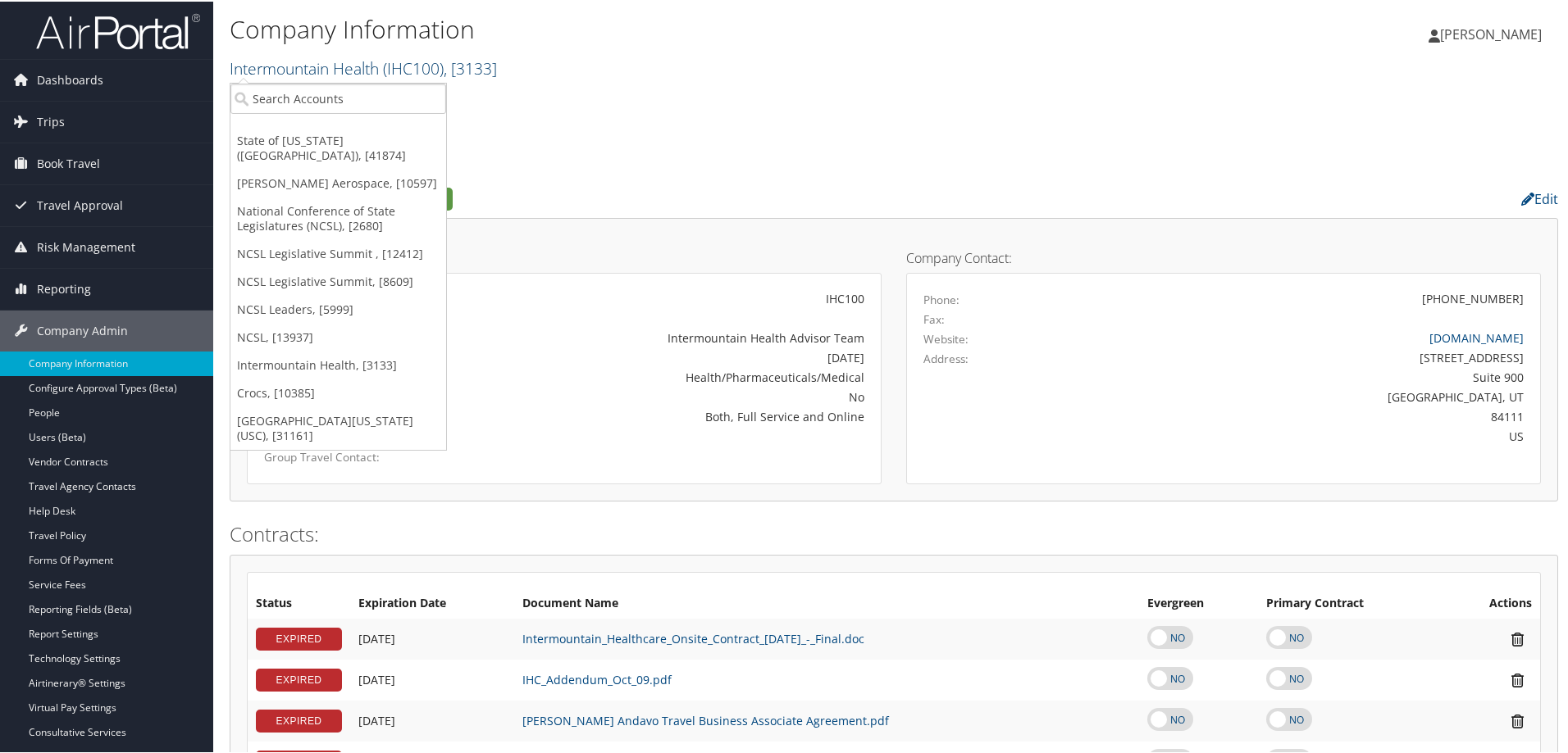
click at [307, 67] on link "Intermountain Health ( IHC100 ) , [ 3133 ]" at bounding box center [363, 66] width 268 height 22
click at [289, 87] on input "search" at bounding box center [338, 97] width 215 height 30
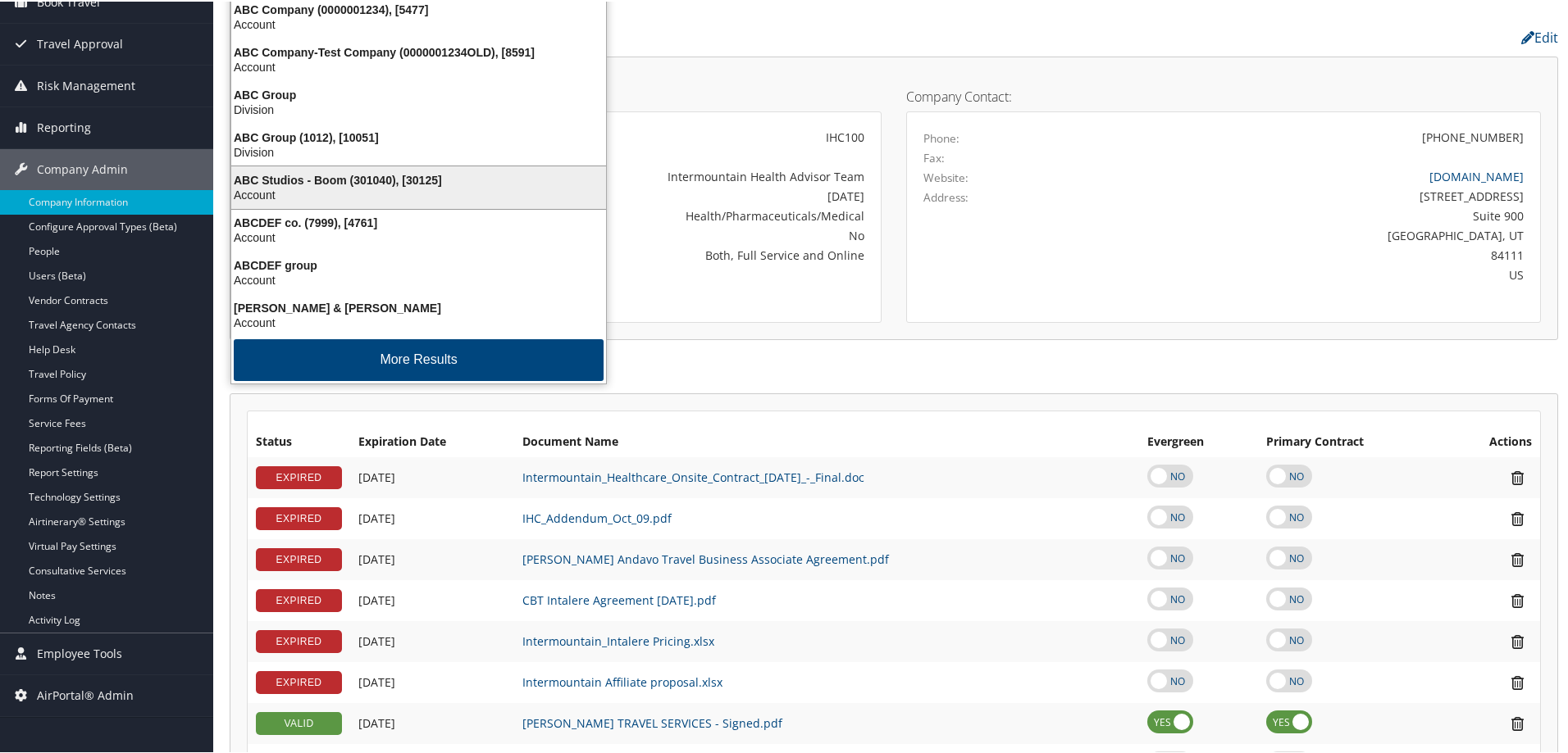
scroll to position [164, 0]
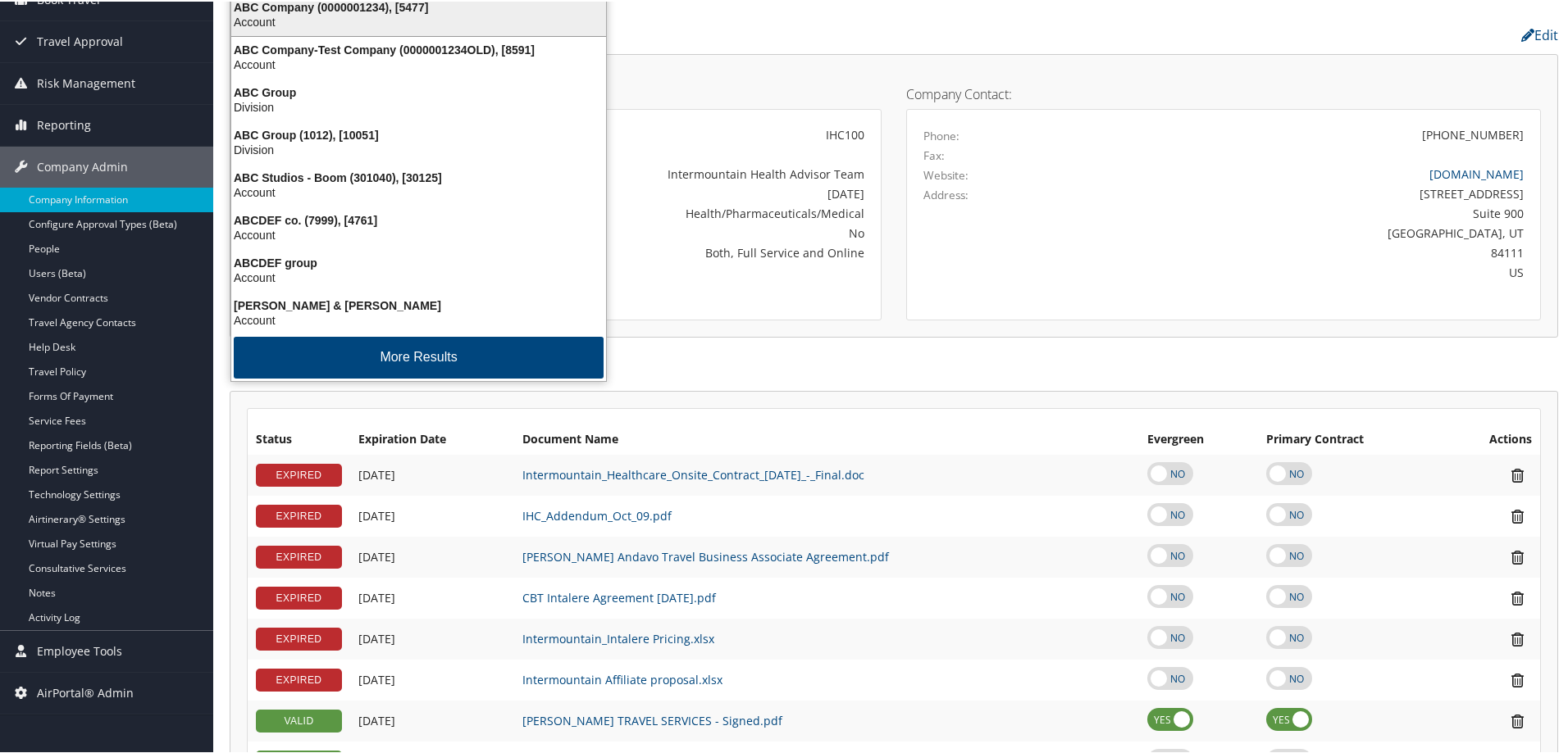
type input "abc"
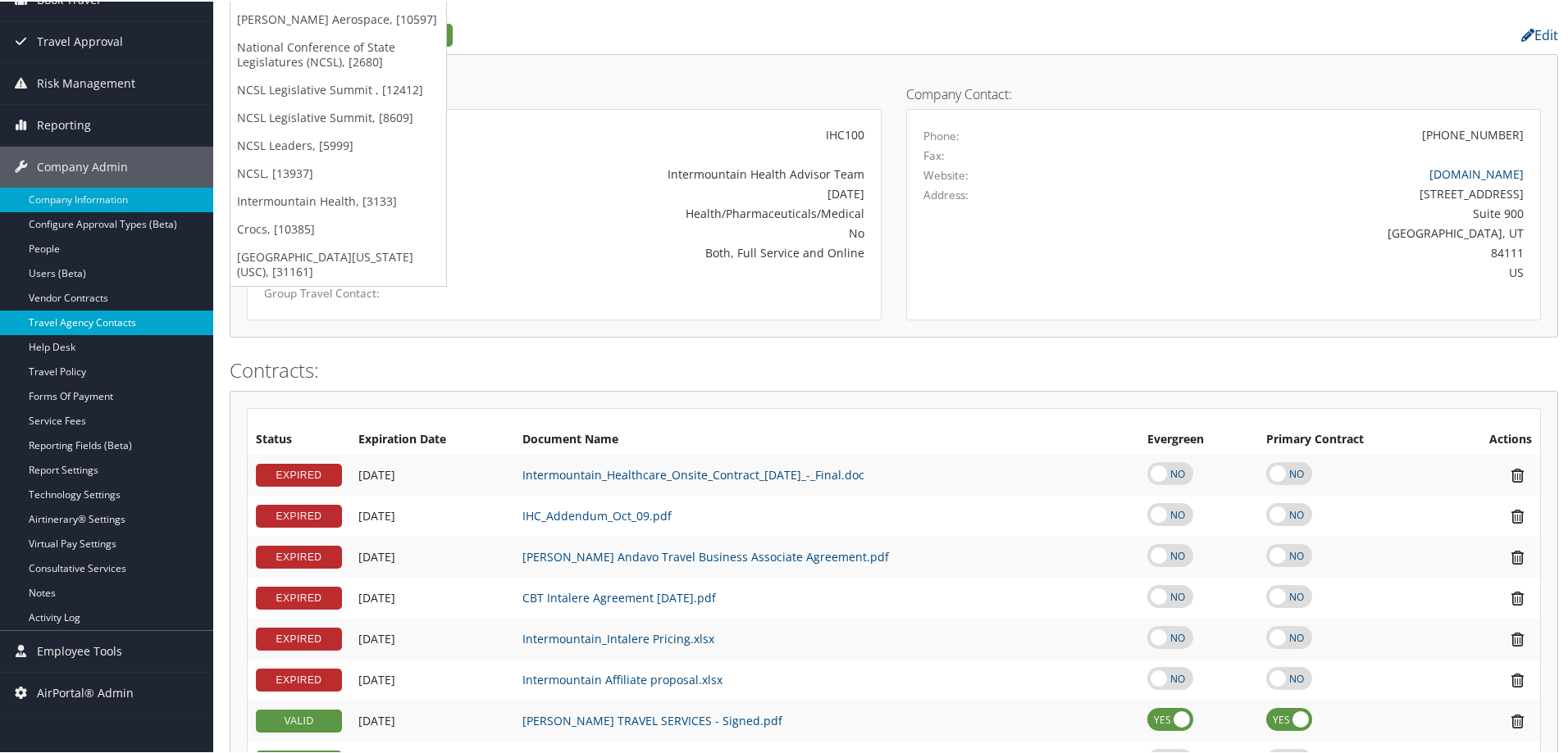
click at [95, 313] on link "Travel Agency Contacts" at bounding box center [106, 322] width 213 height 25
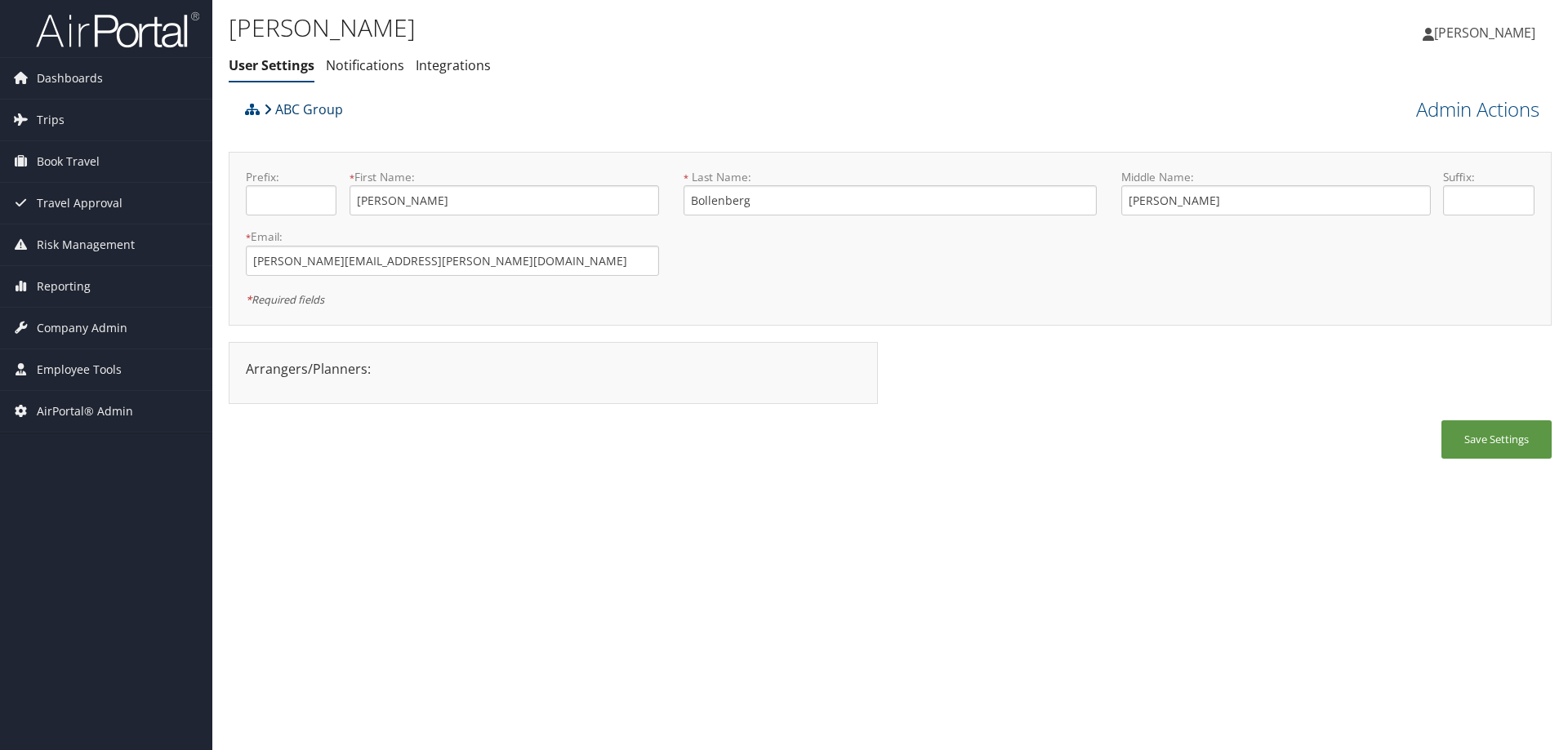
click at [282, 103] on link "ABC Group" at bounding box center [304, 108] width 79 height 32
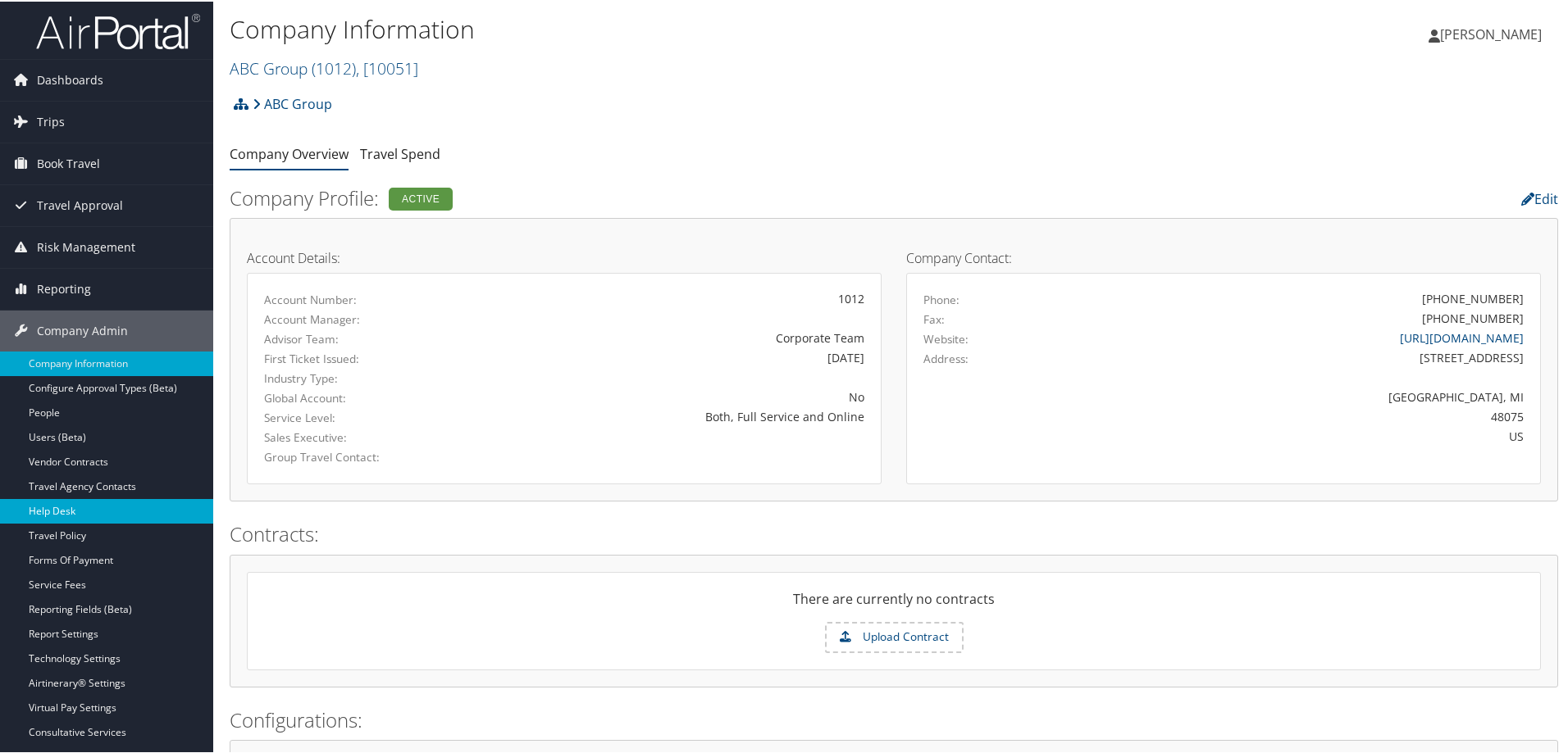
click at [111, 498] on link "Help Desk" at bounding box center [106, 510] width 213 height 25
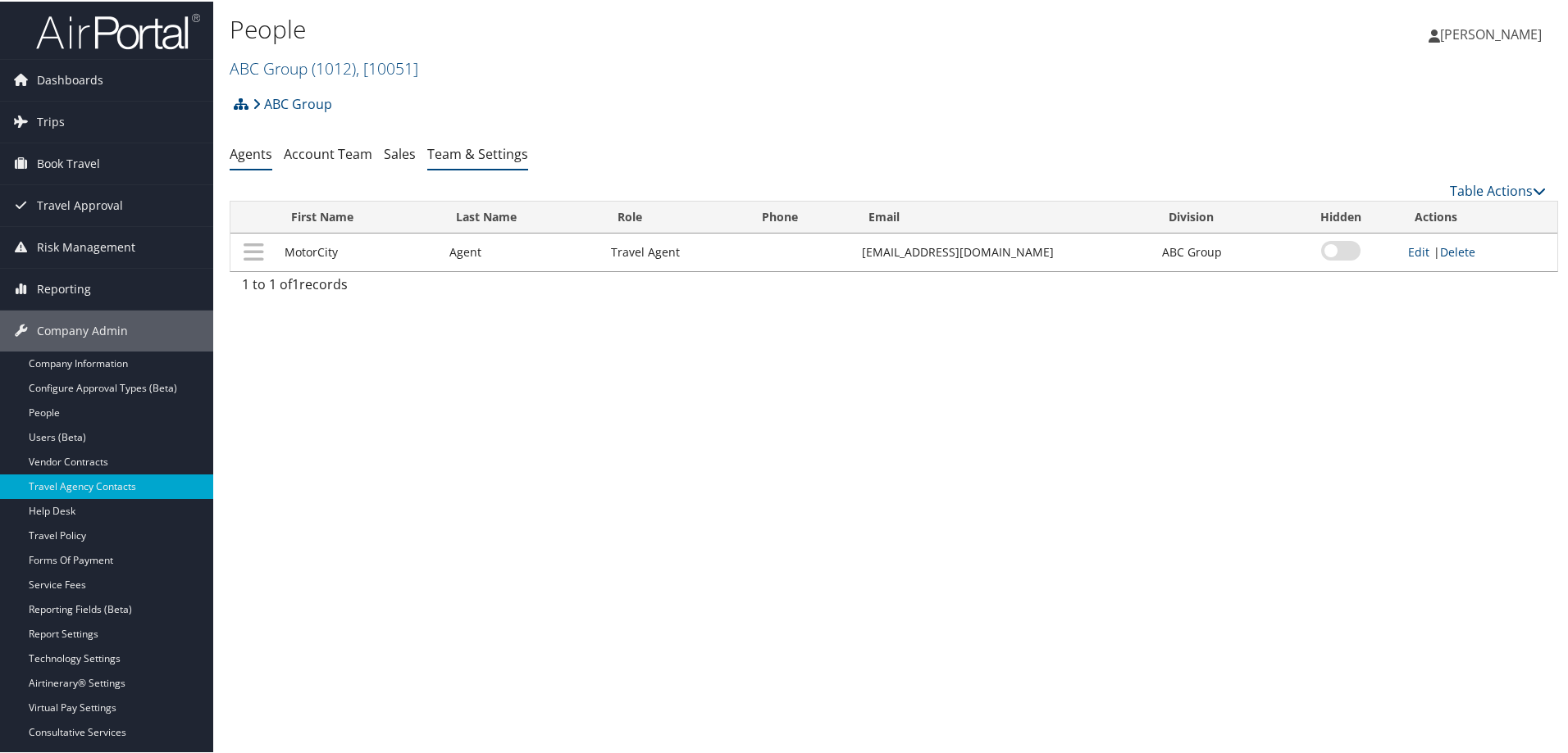
click at [466, 151] on link "Team & Settings" at bounding box center [477, 153] width 101 height 18
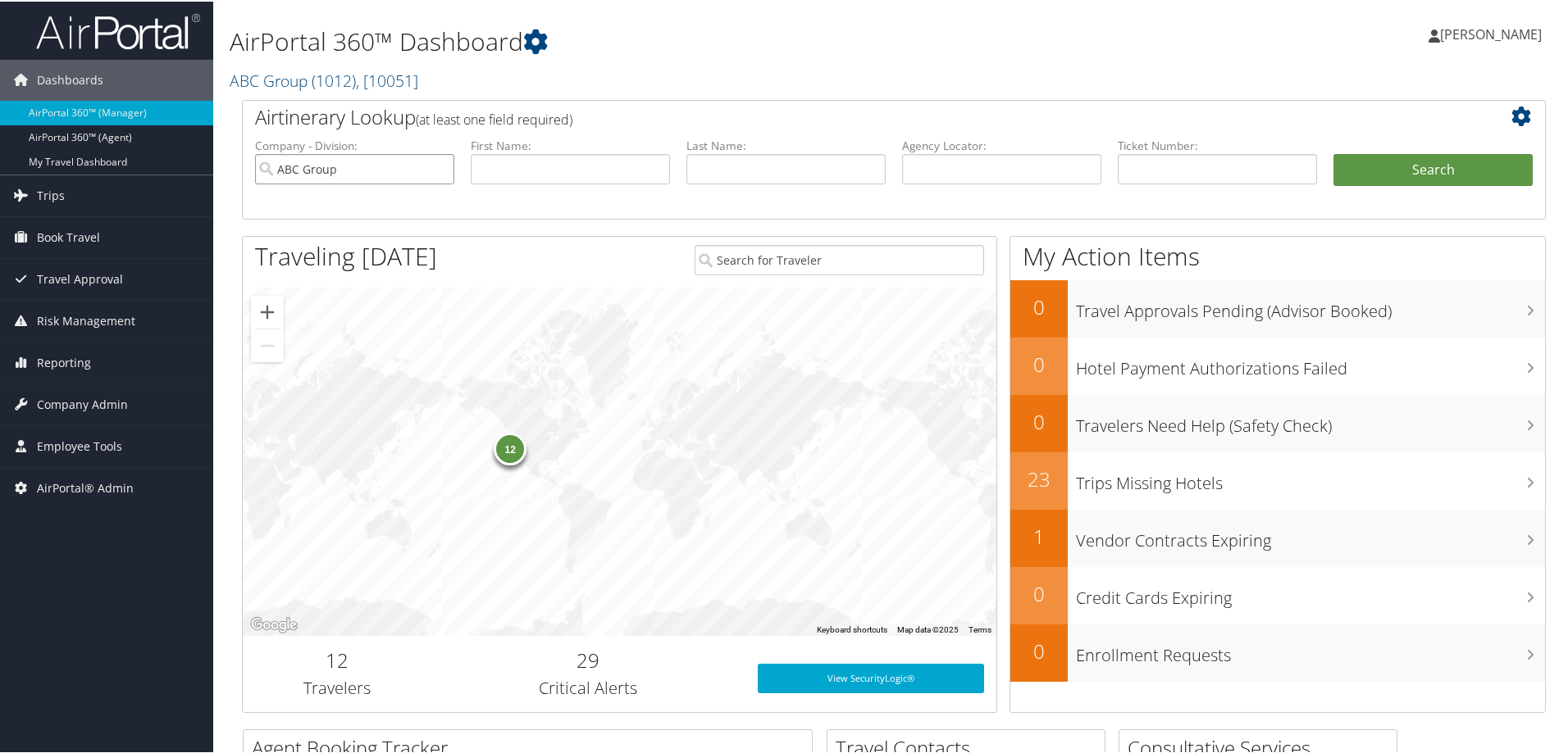
click at [441, 170] on input "ABC Group" at bounding box center [355, 167] width 200 height 30
click at [489, 166] on input "text" at bounding box center [570, 167] width 200 height 30
type input "[PERSON_NAME]"
type input "p"
type input "[PERSON_NAME]"
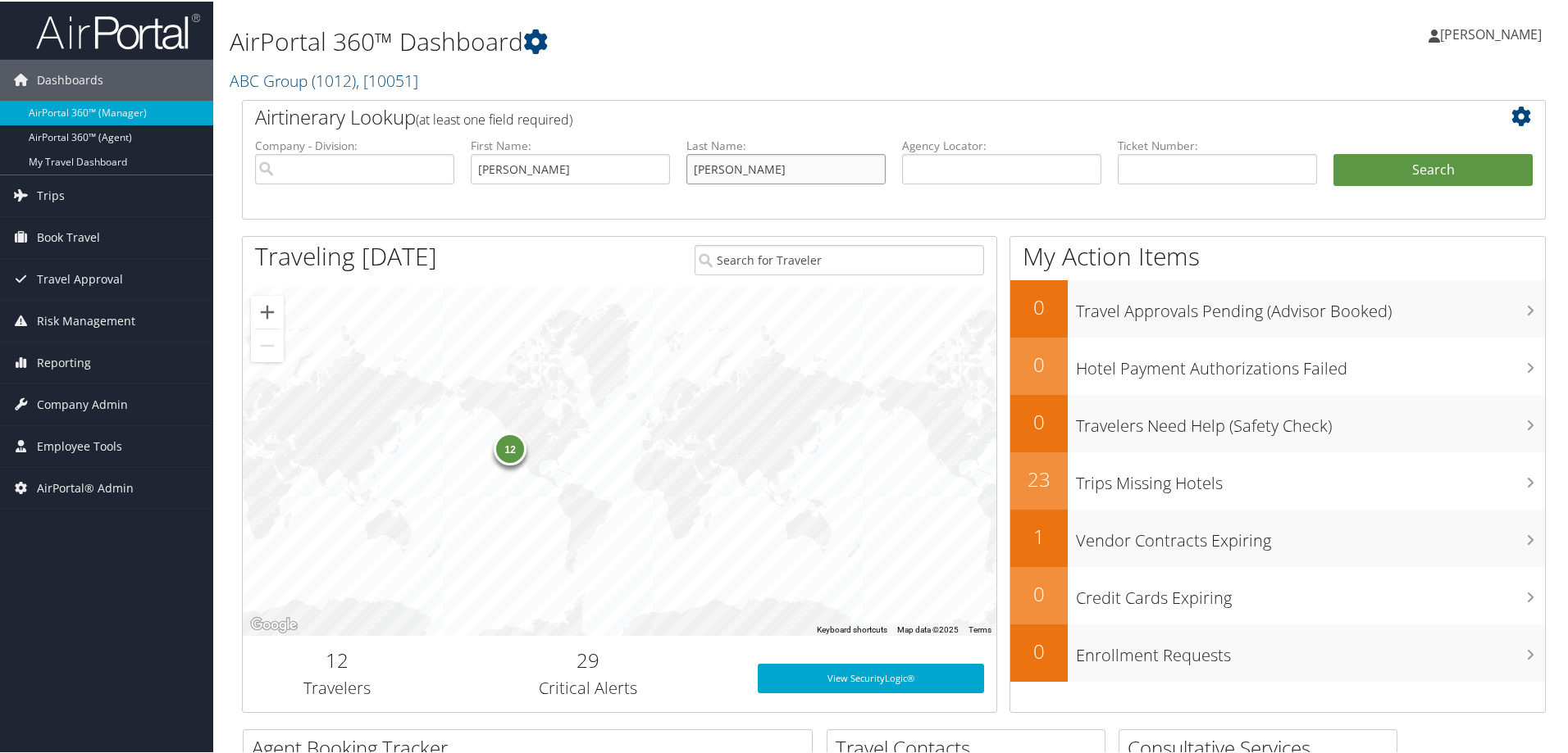
click at [1334, 152] on button "Search" at bounding box center [1433, 168] width 200 height 32
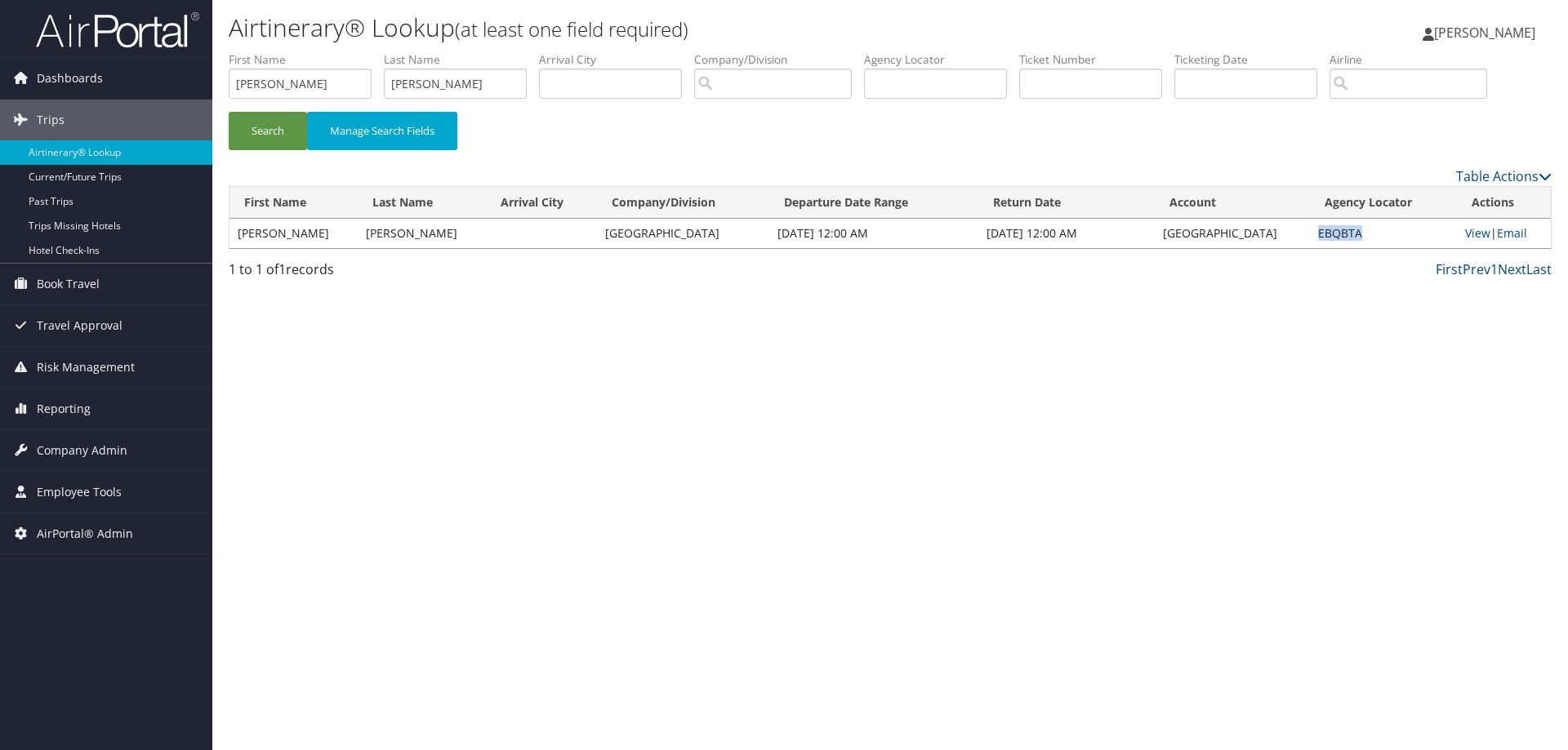
drag, startPoint x: 1352, startPoint y: 233, endPoint x: 1298, endPoint y: 226, distance: 54.5
click at [1310, 226] on td "EBQBTA" at bounding box center [1383, 233] width 147 height 30
copy td "EBQBTA"
